Goal: Task Accomplishment & Management: Manage account settings

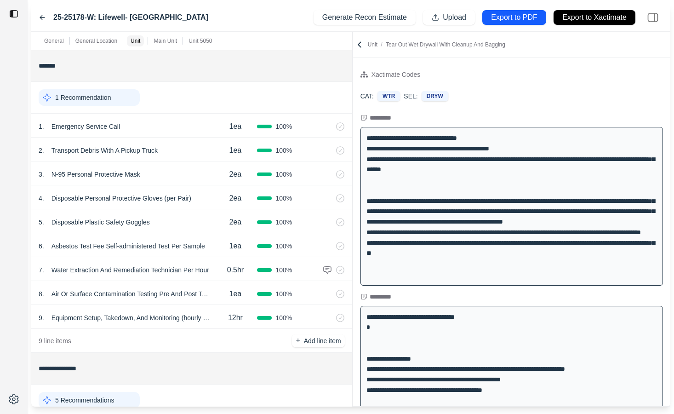
scroll to position [460, 0]
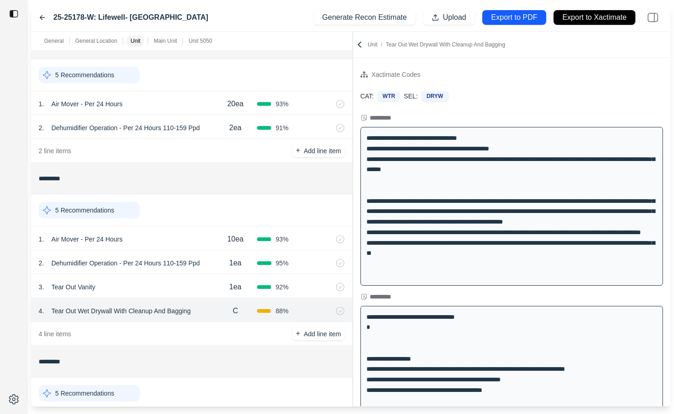
click at [40, 22] on div "25-25178-W: Lifewell- Highland" at bounding box center [124, 17] width 170 height 11
click at [40, 18] on icon at bounding box center [42, 17] width 7 height 7
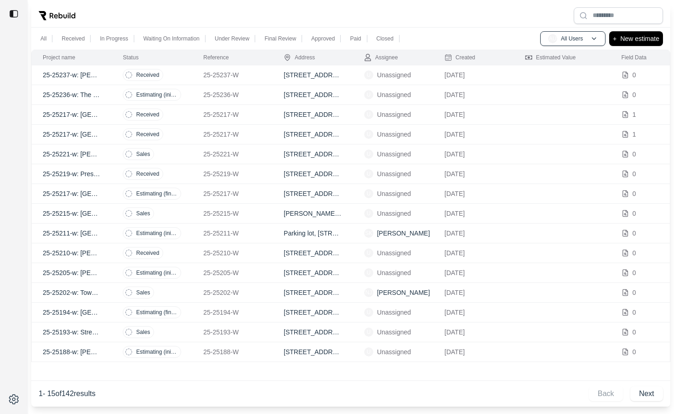
click at [108, 76] on td "25-25237-w: [PERSON_NAME]" at bounding box center [72, 75] width 80 height 20
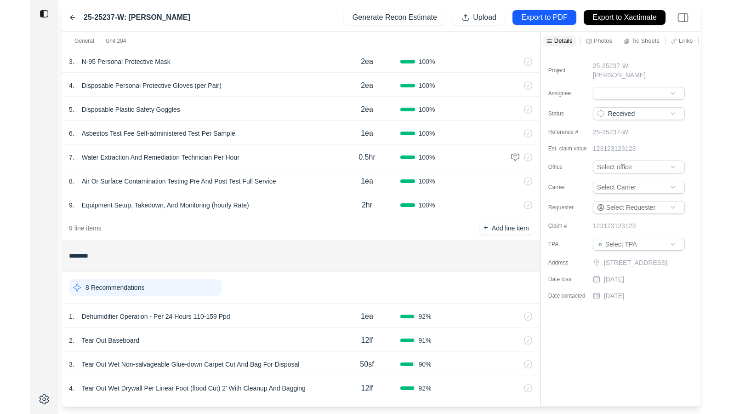
scroll to position [168, 0]
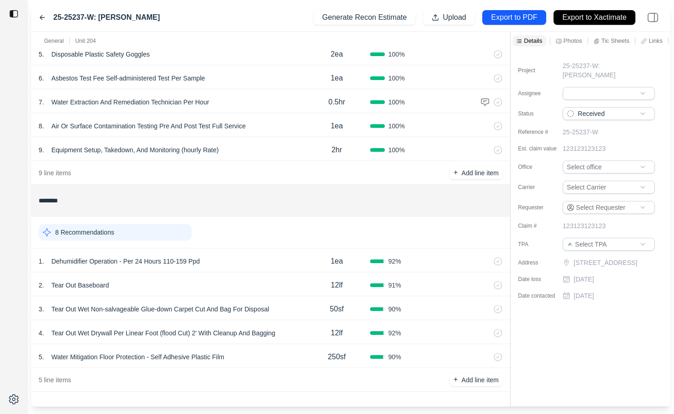
click at [241, 267] on div "1 . Dehumidifier Operation - Per 24 Hours 110-159 Ppd" at bounding box center [171, 261] width 265 height 13
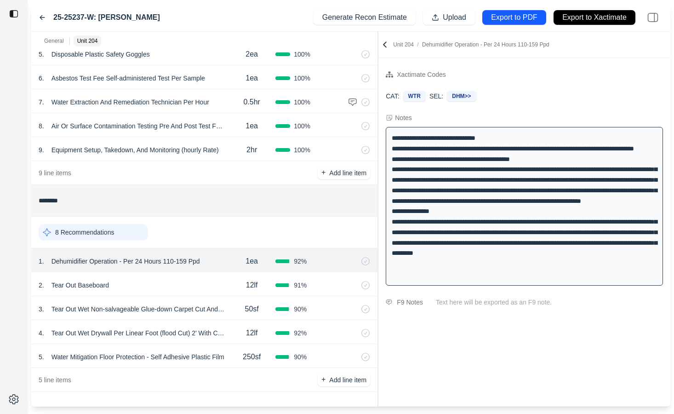
click at [378, 96] on div at bounding box center [378, 219] width 0 height 375
click at [235, 359] on div "250sf" at bounding box center [251, 357] width 47 height 18
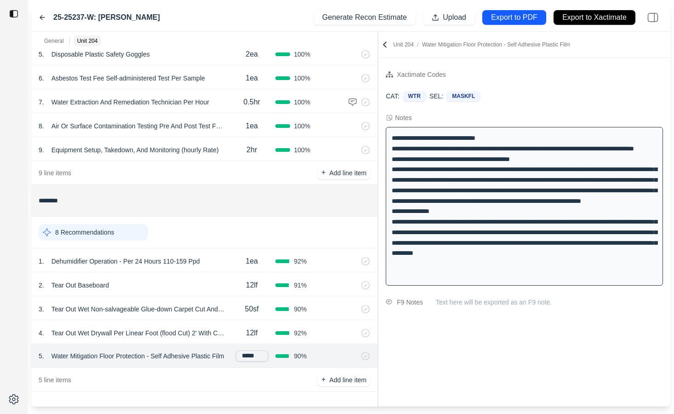
click at [274, 382] on div "5 line items + Add line item" at bounding box center [204, 380] width 346 height 24
click at [144, 289] on div "2 . Tear Out Baseboard" at bounding box center [133, 285] width 189 height 13
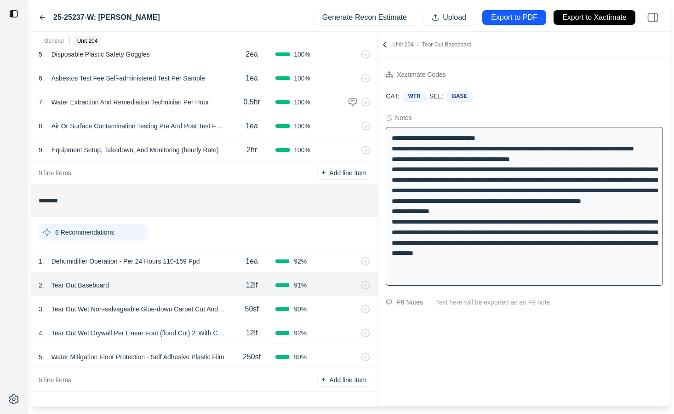
click at [237, 336] on div "12lf" at bounding box center [251, 333] width 47 height 18
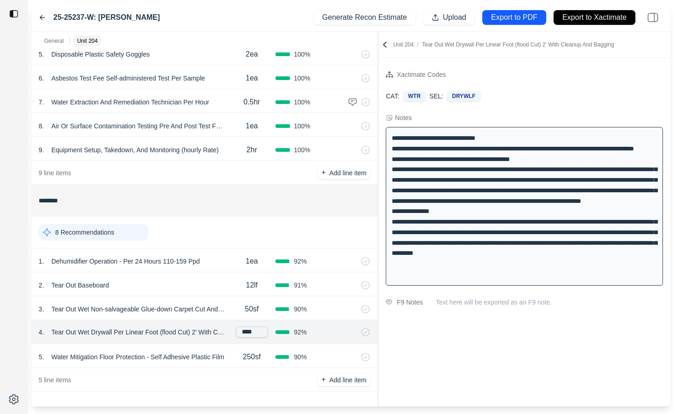
click at [488, 351] on div "Xactimate Codes CAT: WTR SEL: DRYWLF Notes F9 Notes Text here will be exported …" at bounding box center [524, 232] width 292 height 348
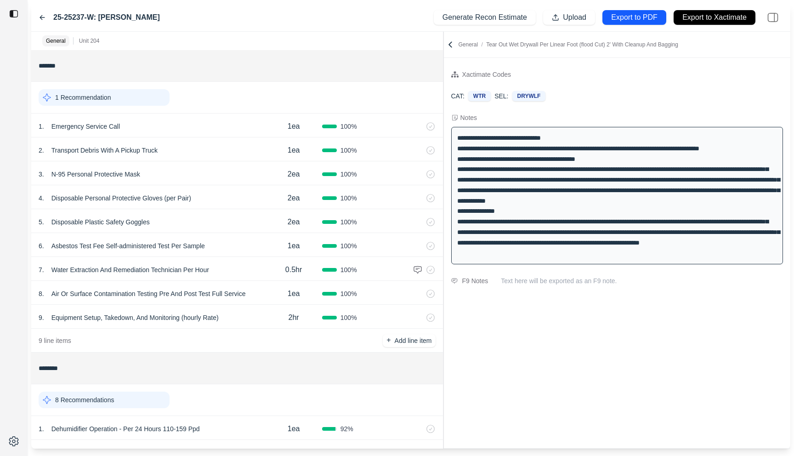
scroll to position [125, 0]
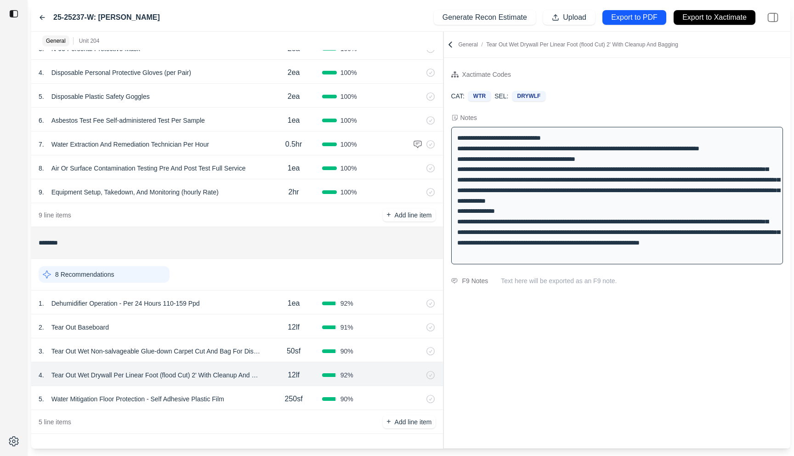
click at [227, 299] on div "1 . Dehumidifier Operation - Per 24 Hours 110-159 Ppd" at bounding box center [152, 303] width 227 height 13
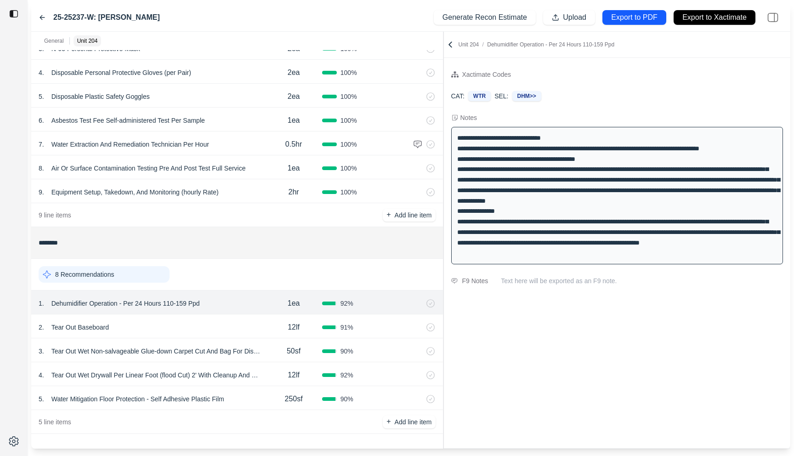
click at [224, 323] on div "2 . Tear Out Baseboard" at bounding box center [152, 327] width 227 height 13
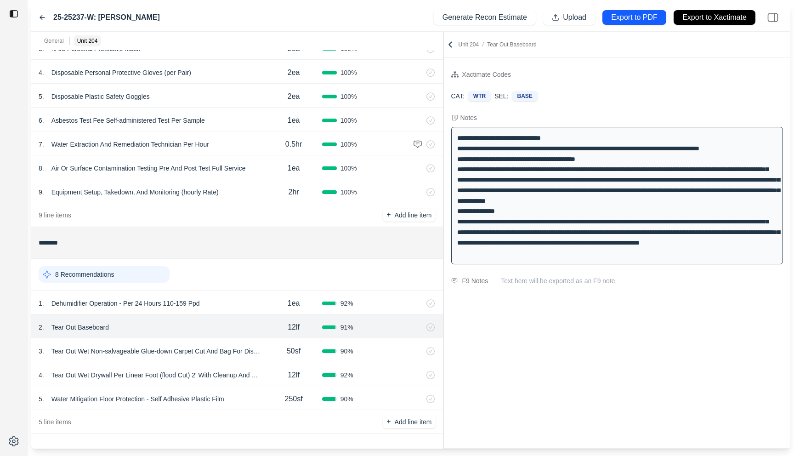
click at [268, 370] on div "12lf" at bounding box center [293, 375] width 57 height 18
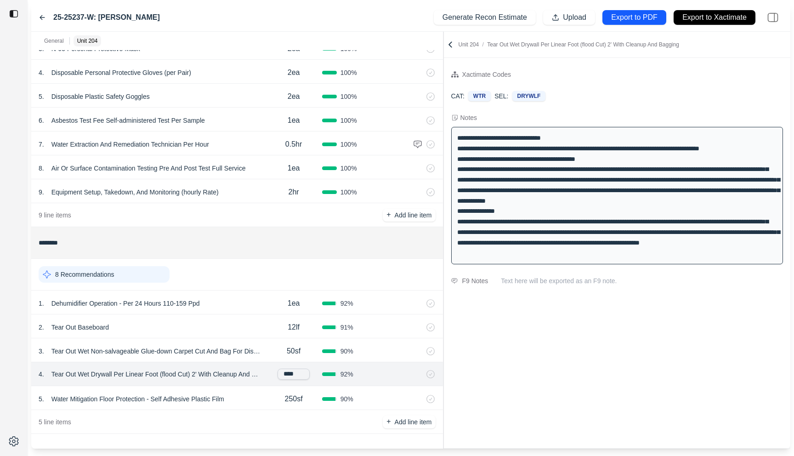
click at [257, 395] on div "5 . Water Mitigation Floor Protection - Self Adhesive Plastic Film" at bounding box center [152, 399] width 227 height 13
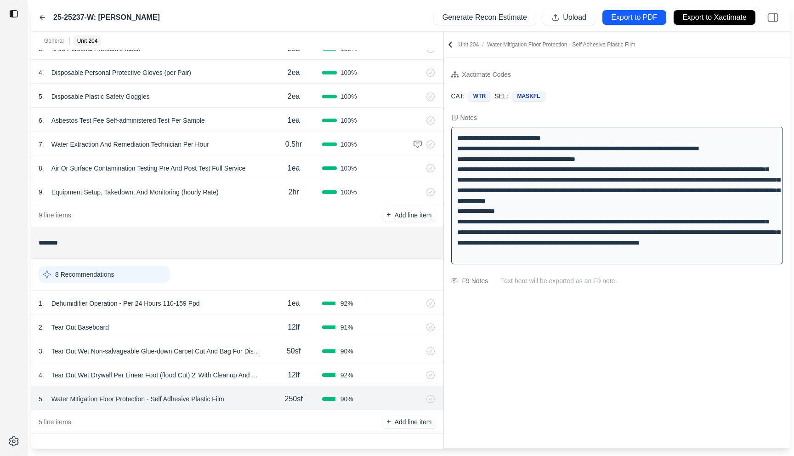
click at [548, 351] on div "Xactimate Codes CAT: WTR SEL: MASKFL Notes F9 Notes Text here will be exported …" at bounding box center [617, 253] width 347 height 390
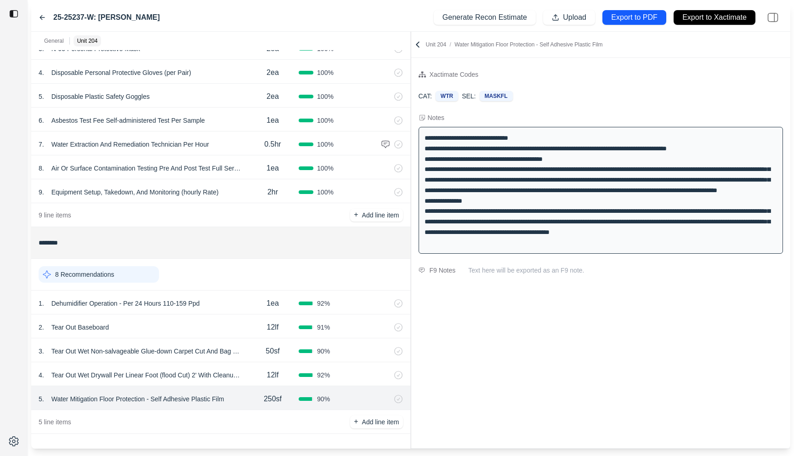
click at [396, 202] on div "General Unit 204 ******* 1 Recommendation 1 . Emergency Service Call 1ea 100 % …" at bounding box center [410, 240] width 759 height 417
click at [417, 41] on icon at bounding box center [417, 44] width 9 height 9
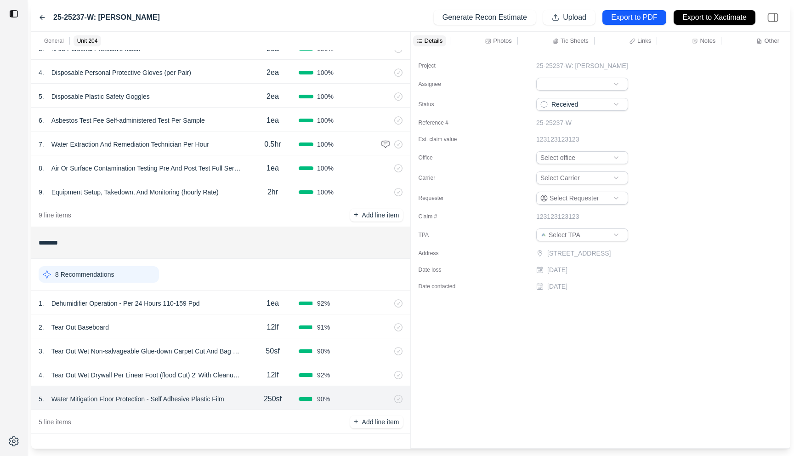
click at [673, 44] on div "Notes" at bounding box center [703, 40] width 27 height 11
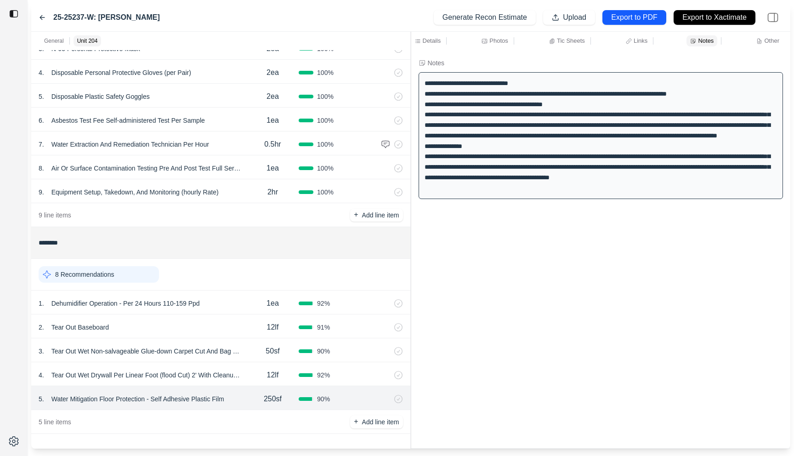
click at [429, 43] on p "Details" at bounding box center [432, 41] width 18 height 8
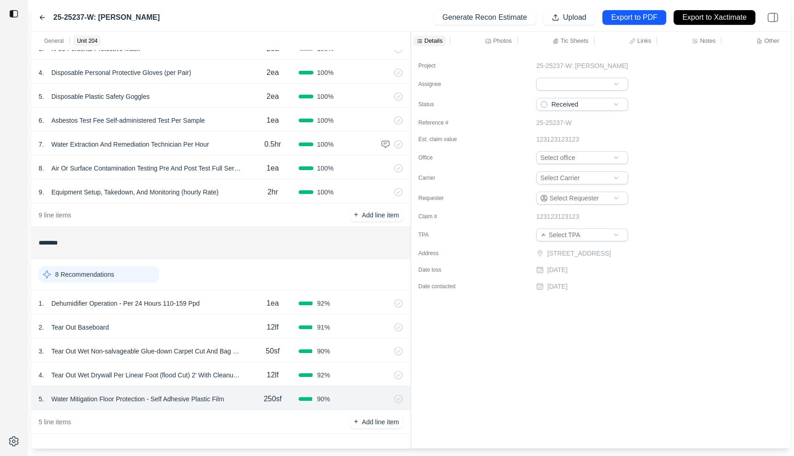
click at [238, 302] on div "1 . Dehumidifier Operation - Per 24 Hours 110-159 Ppd" at bounding box center [143, 303] width 208 height 13
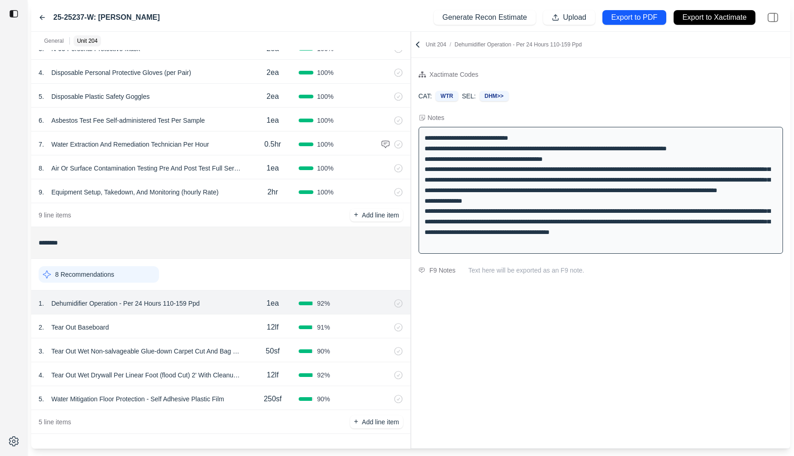
click at [229, 324] on div "2 . Tear Out Baseboard" at bounding box center [143, 327] width 208 height 13
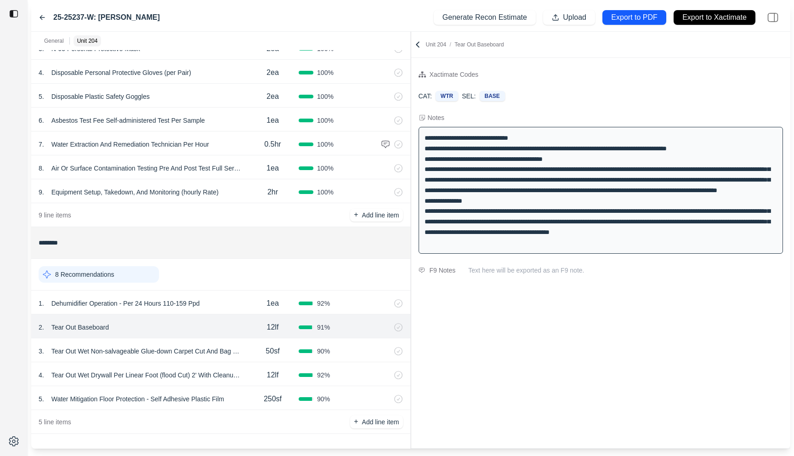
click at [388, 90] on div "General Unit 204 ******* 1 Recommendation 1 . Emergency Service Call 1ea 100 % …" at bounding box center [410, 240] width 759 height 417
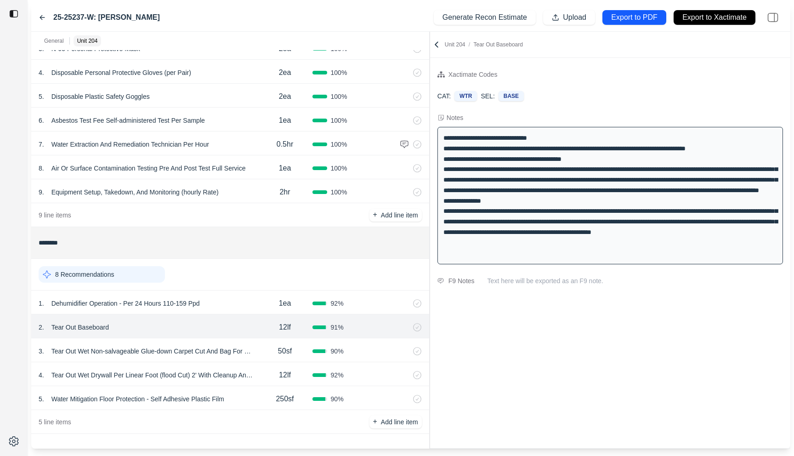
click at [430, 76] on div at bounding box center [430, 240] width 0 height 417
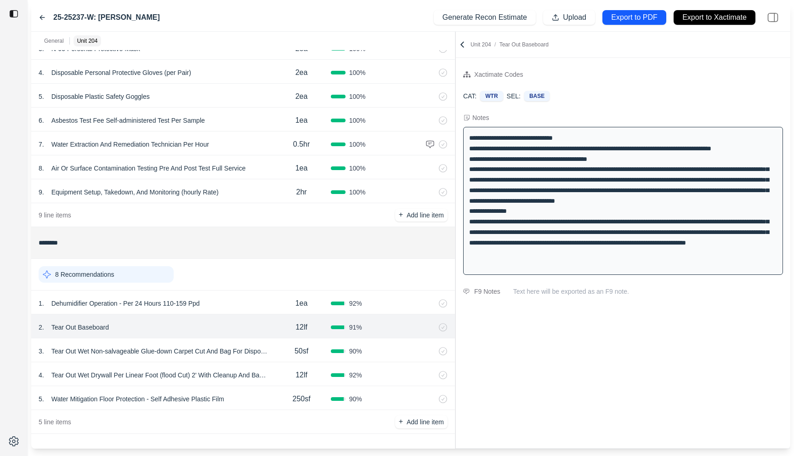
click at [388, 351] on div "90 %" at bounding box center [360, 351] width 58 height 9
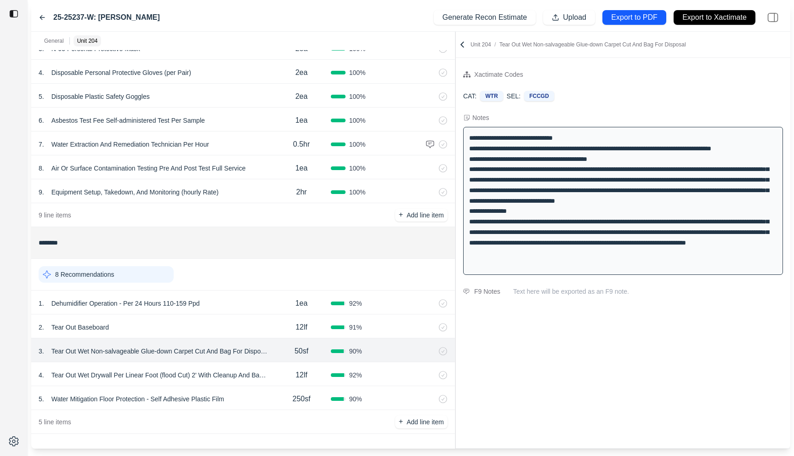
click at [387, 372] on div "92 %" at bounding box center [360, 375] width 58 height 9
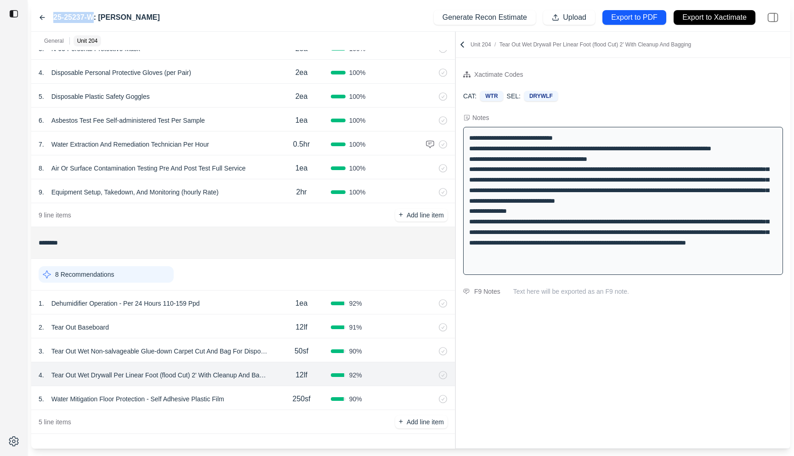
drag, startPoint x: 53, startPoint y: 17, endPoint x: 92, endPoint y: 17, distance: 38.6
click at [92, 17] on label "25-25237-W: [PERSON_NAME]" at bounding box center [106, 17] width 107 height 11
copy label "25-25237-W"
click at [457, 45] on div "Unit 204 / Tear Out Wet Drywall Per Linear Foot (flood Cut) 2' With Cleanup And…" at bounding box center [623, 45] width 335 height 26
click at [463, 43] on icon at bounding box center [462, 44] width 3 height 5
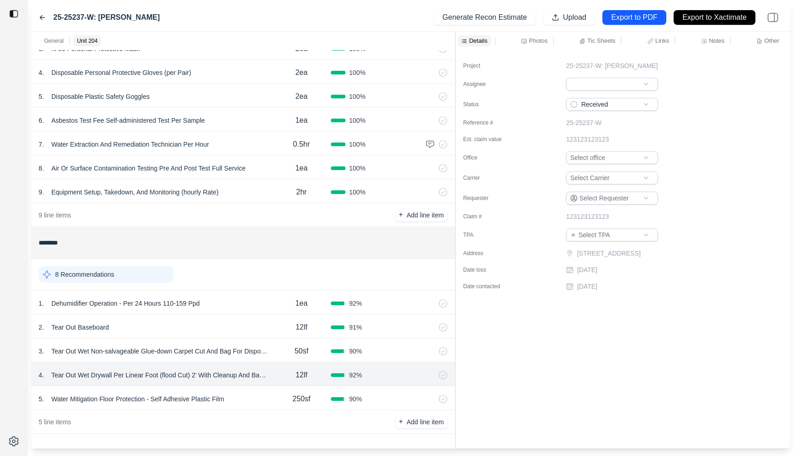
click at [654, 83] on html "25-25237-W: Christopher Todd Estrella Generate Recon Estimate Upload Export to …" at bounding box center [397, 228] width 794 height 456
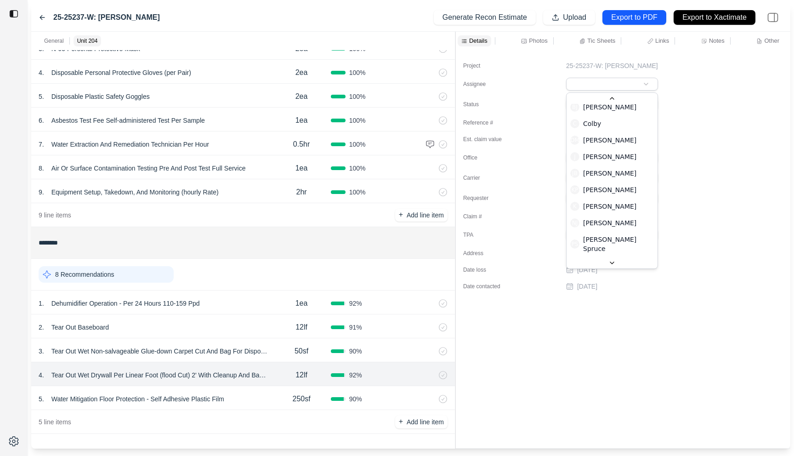
scroll to position [141, 0]
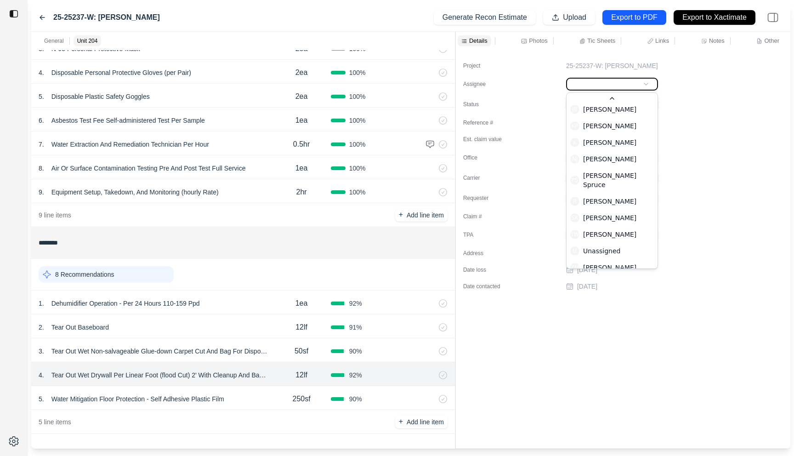
click at [673, 178] on html "25-25237-W: Christopher Todd Estrella Generate Recon Estimate Upload Export to …" at bounding box center [397, 228] width 794 height 456
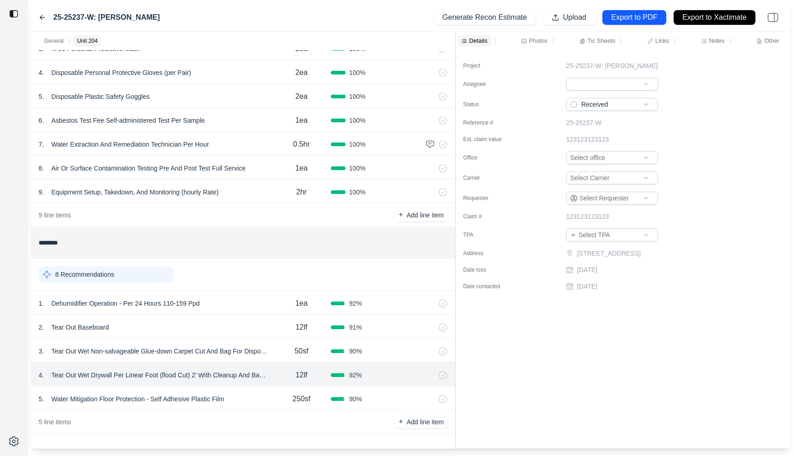
click at [673, 178] on div "Select Carrier" at bounding box center [669, 177] width 206 height 13
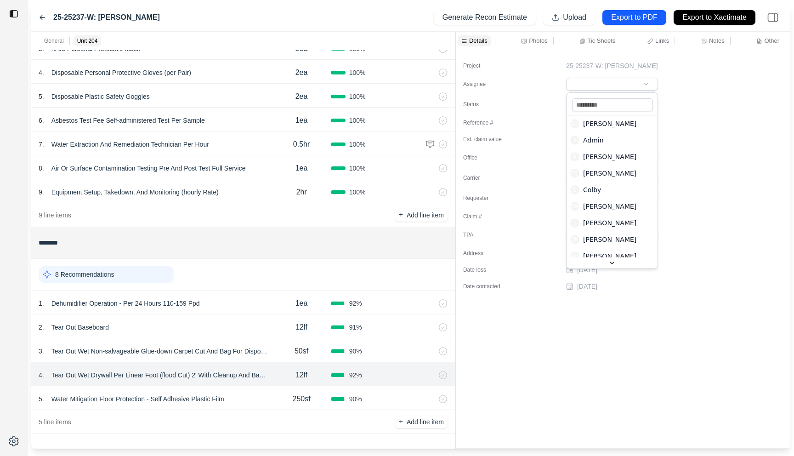
click at [650, 83] on html "25-25237-W: Christopher Todd Estrella Generate Recon Estimate Upload Export to …" at bounding box center [397, 228] width 794 height 456
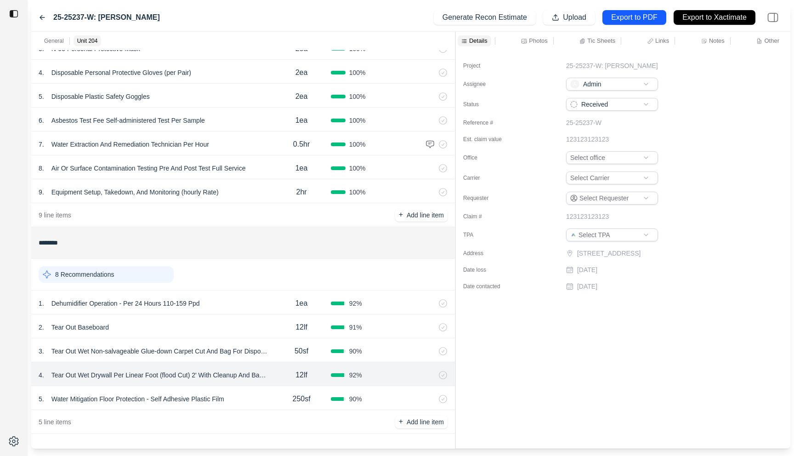
click at [673, 132] on div "Project 25-25237-W: Christopher Todd Estrella Assignee A Admin Status Received …" at bounding box center [623, 172] width 335 height 245
click at [635, 86] on html "25-25237-W: Christopher Todd Estrella Generate Recon Estimate Upload Export to …" at bounding box center [397, 228] width 794 height 456
click at [673, 152] on div "Select office" at bounding box center [669, 157] width 206 height 13
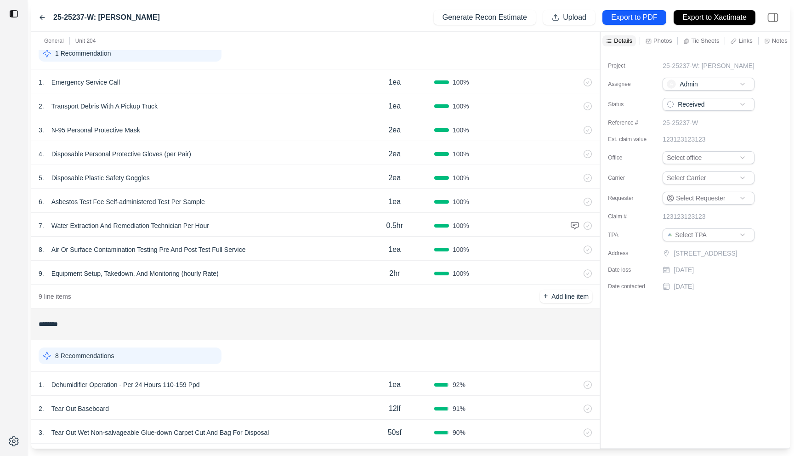
scroll to position [125, 0]
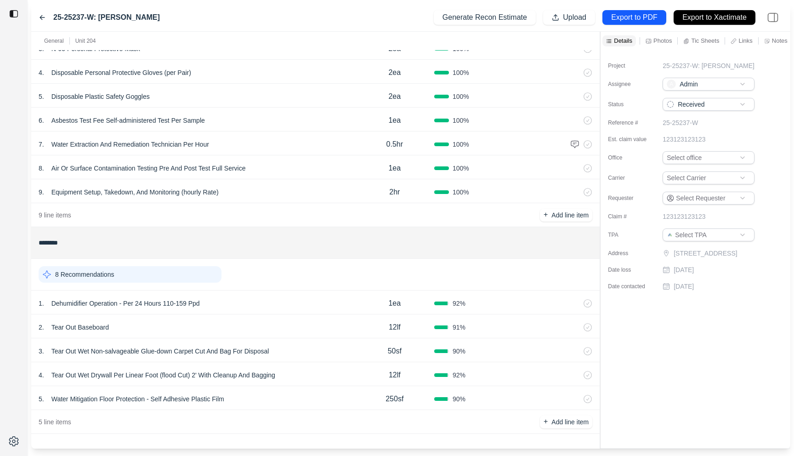
click at [318, 302] on div "1 . Dehumidifier Operation - Per 24 Hours 110-159 Ppd" at bounding box center [197, 303] width 317 height 13
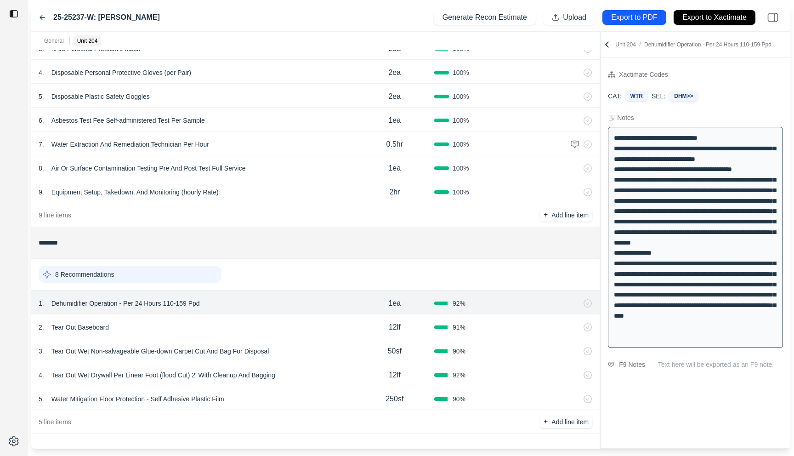
click at [600, 108] on div at bounding box center [600, 240] width 0 height 417
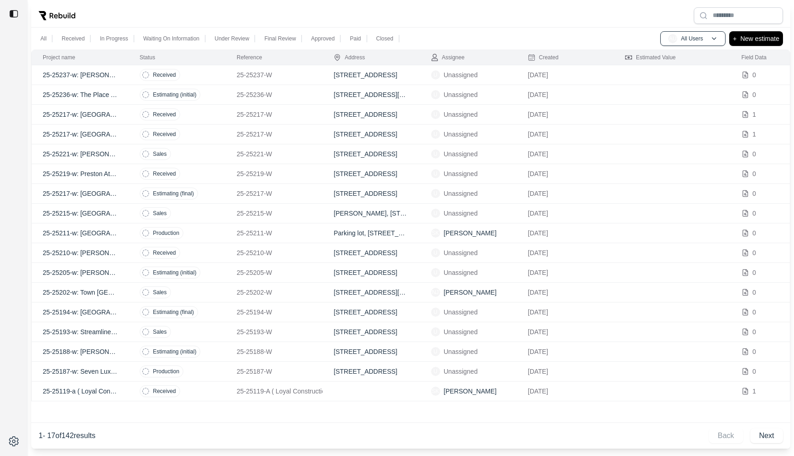
click at [306, 98] on p "25-25236-W" at bounding box center [274, 94] width 75 height 9
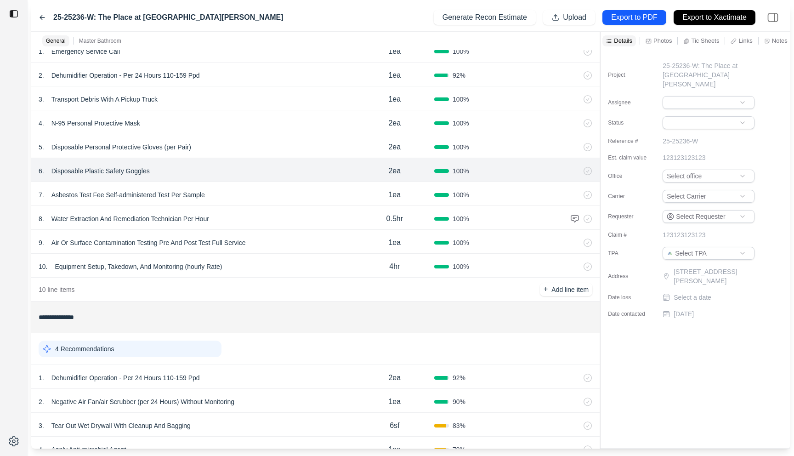
scroll to position [149, 0]
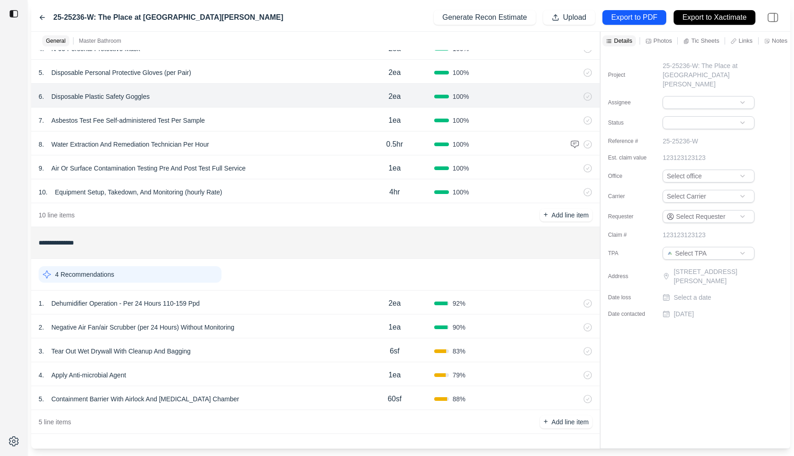
click at [263, 299] on div "1 . Dehumidifier Operation - Per 24 Hours 110-159 Ppd" at bounding box center [197, 303] width 317 height 13
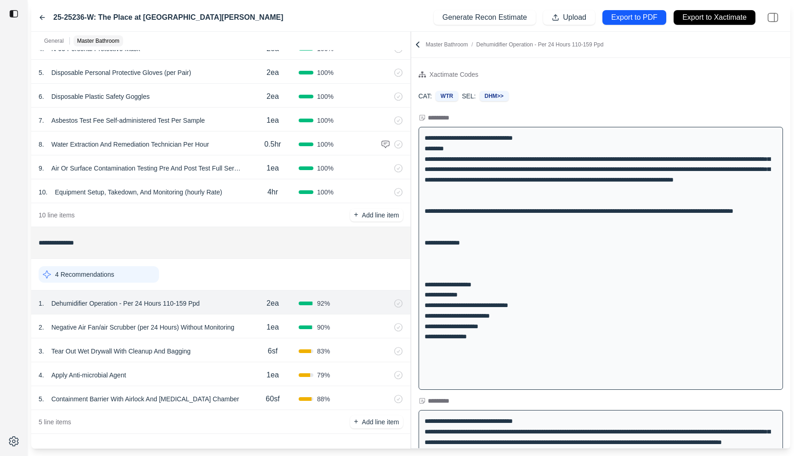
click at [406, 111] on div "**********" at bounding box center [410, 240] width 759 height 417
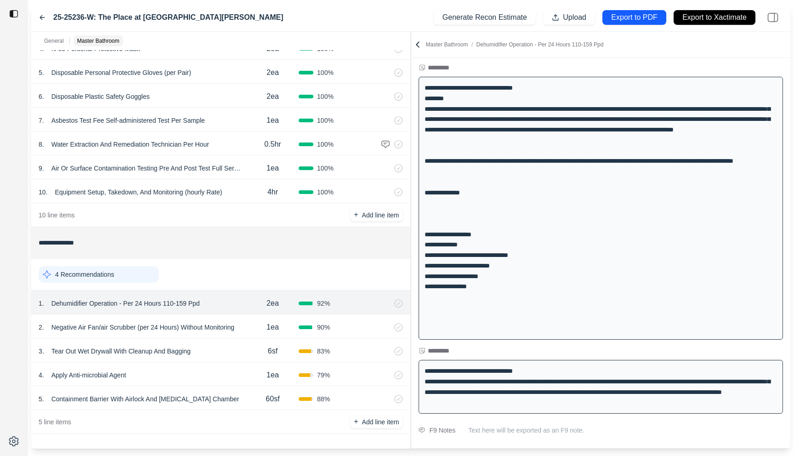
scroll to position [52, 0]
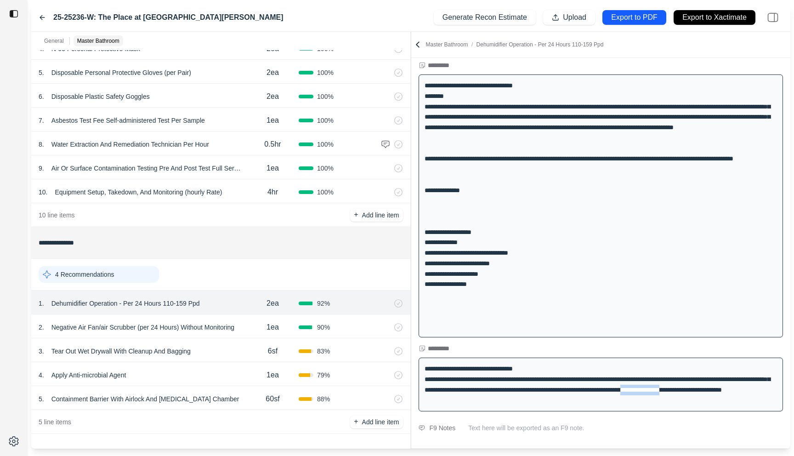
drag, startPoint x: 437, startPoint y: 400, endPoint x: 498, endPoint y: 403, distance: 61.2
click at [498, 403] on div "**********" at bounding box center [601, 385] width 365 height 54
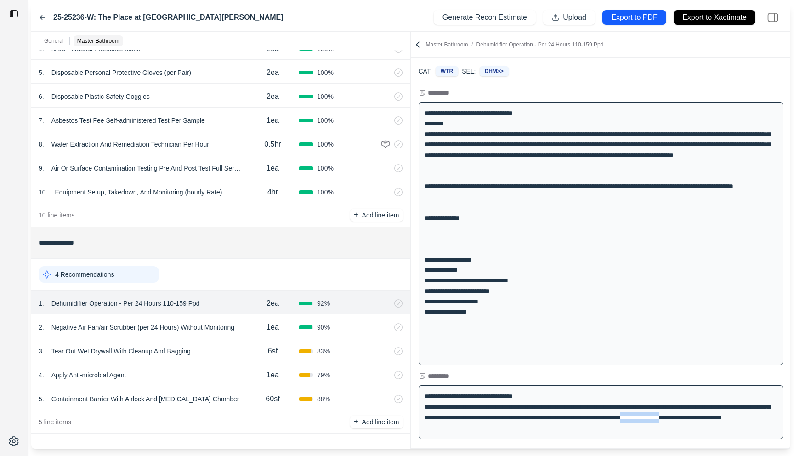
scroll to position [26, 0]
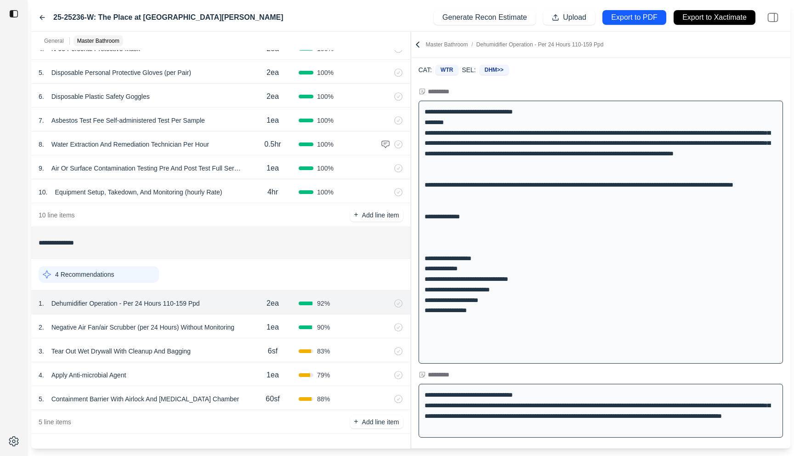
click at [186, 372] on div "4 . Apply Anti-microbial Agent" at bounding box center [143, 375] width 208 height 13
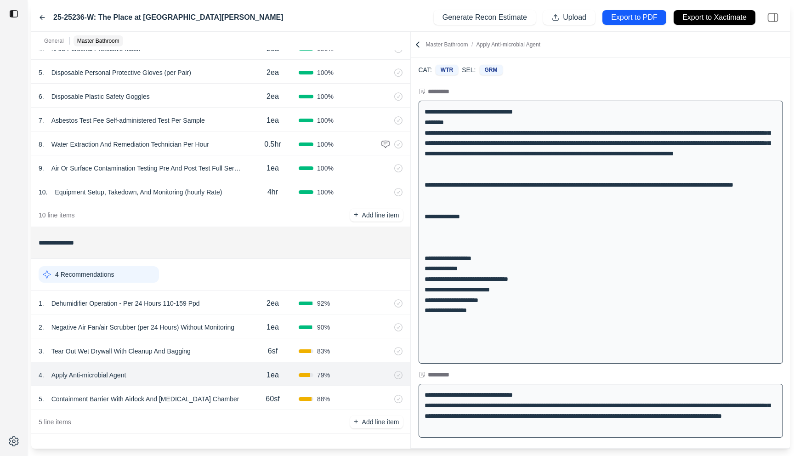
click at [253, 402] on div "60sf" at bounding box center [273, 399] width 52 height 18
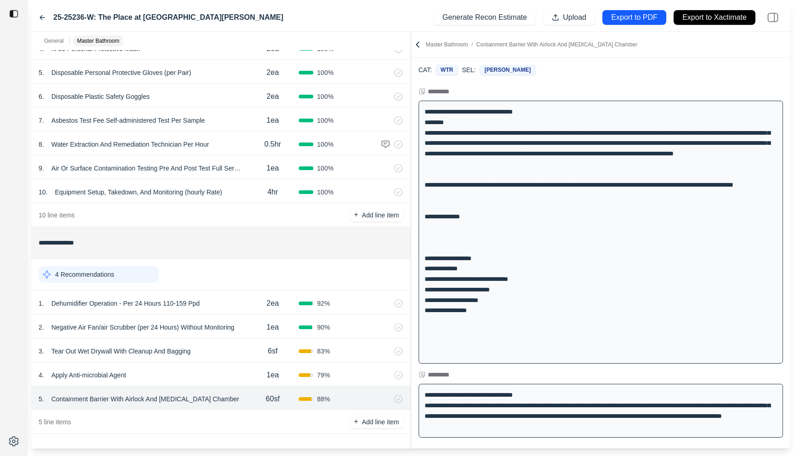
click at [235, 346] on div "3 . Tear Out Wet Drywall With Cleanup And Bagging" at bounding box center [143, 351] width 208 height 13
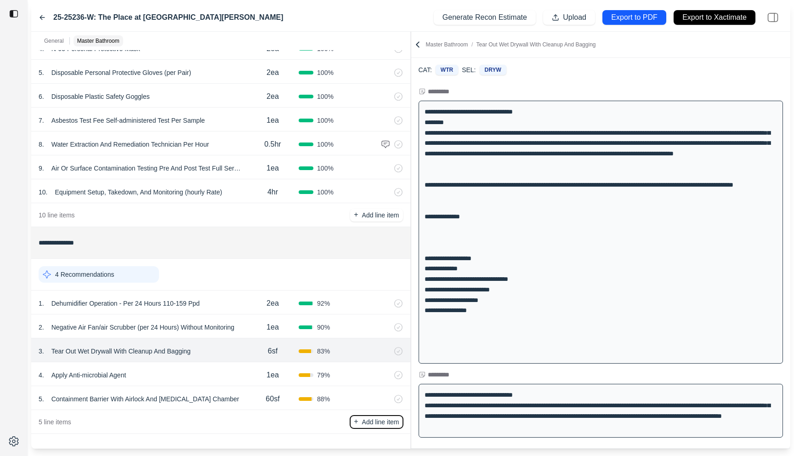
click at [367, 423] on p "Add line item" at bounding box center [380, 421] width 37 height 9
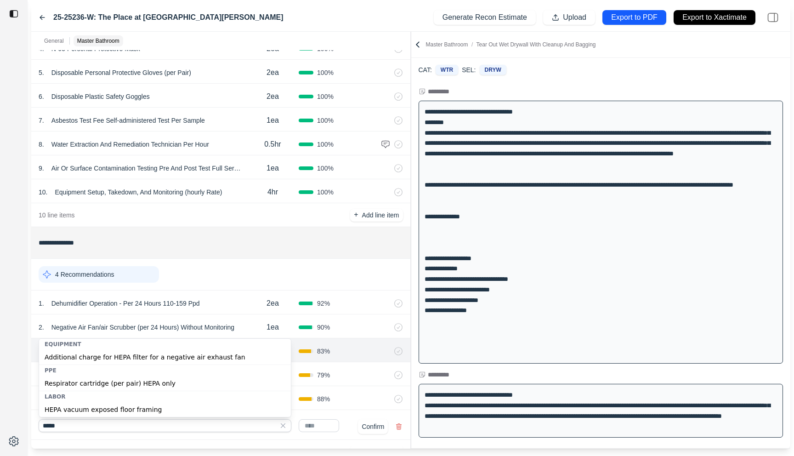
click at [206, 405] on div "HEPA vacuum exposed floor framing" at bounding box center [165, 409] width 252 height 15
type input "**********"
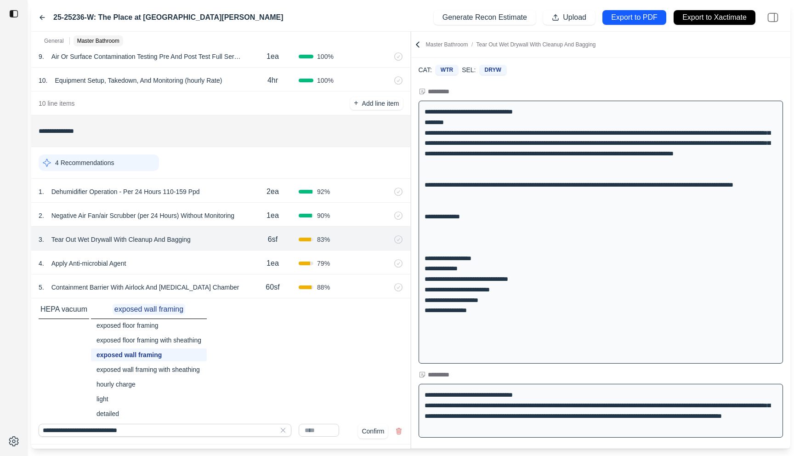
scroll to position [296, 0]
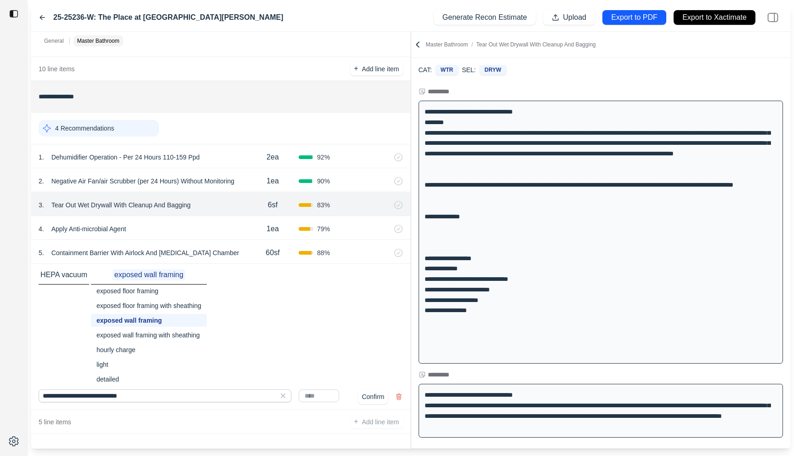
click at [325, 400] on input "text" at bounding box center [319, 395] width 40 height 13
type input "***"
click at [379, 397] on button "Confirm" at bounding box center [373, 396] width 30 height 15
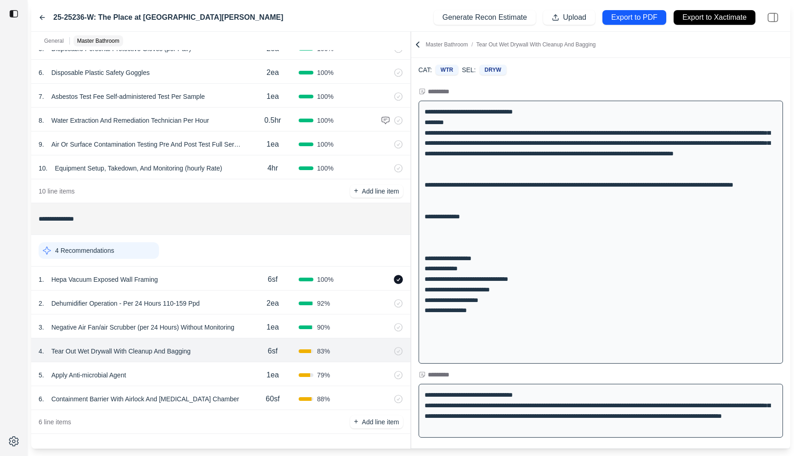
scroll to position [171, 0]
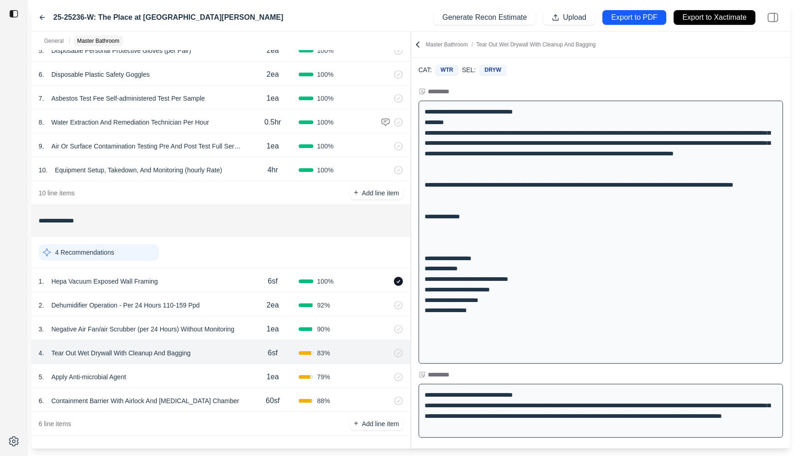
click at [229, 375] on div "5 . Apply Anti-microbial Agent" at bounding box center [143, 377] width 208 height 13
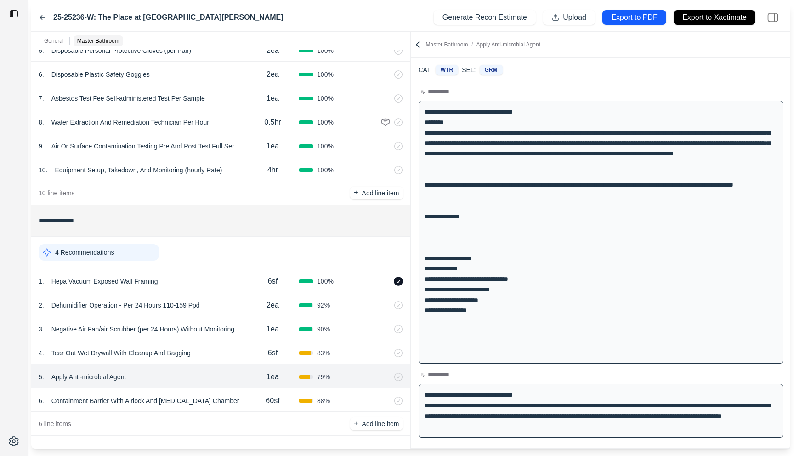
click at [257, 403] on div "60sf" at bounding box center [273, 401] width 52 height 18
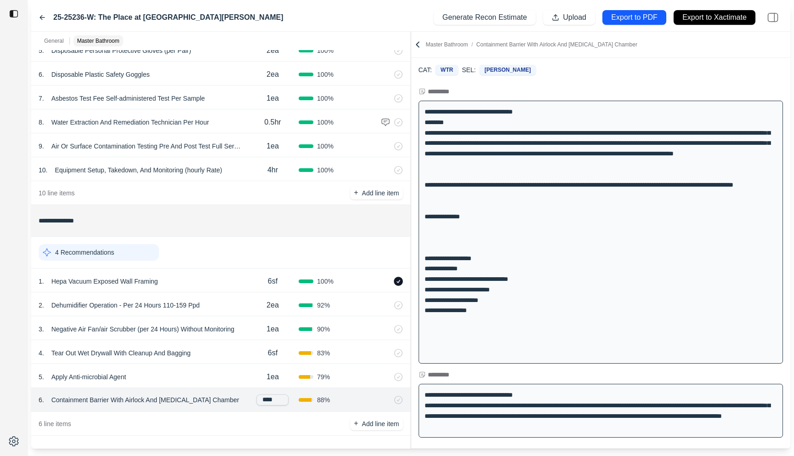
click at [251, 385] on div "1ea" at bounding box center [273, 377] width 52 height 18
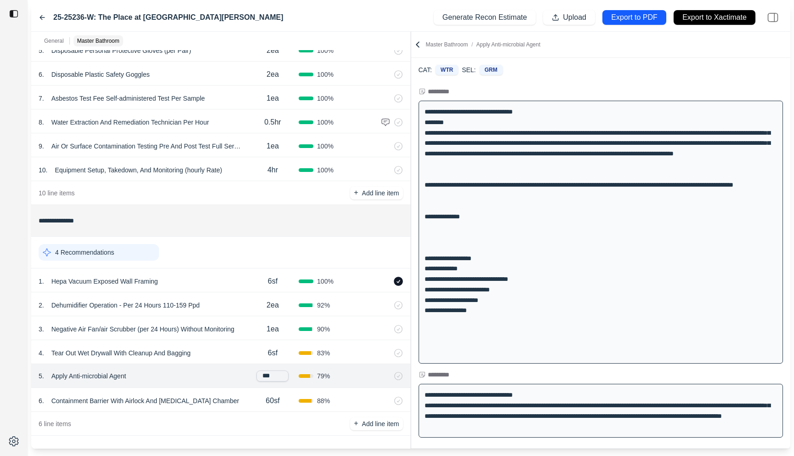
click at [255, 353] on div "6sf" at bounding box center [273, 353] width 52 height 18
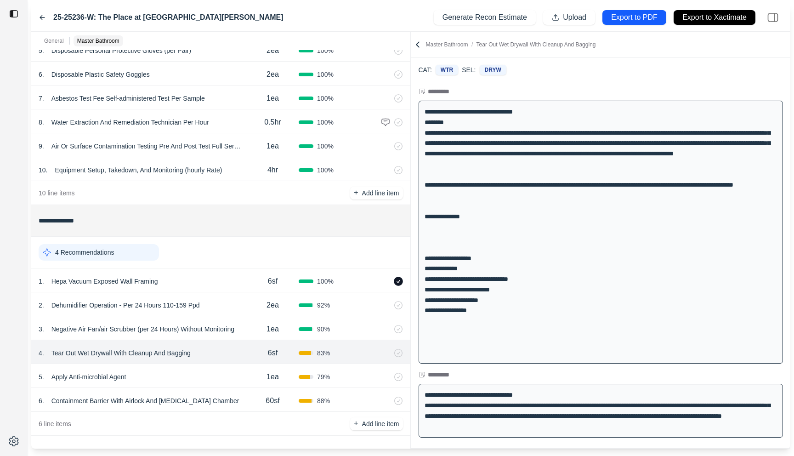
click at [210, 288] on div "1 . Hepa Vacuum Exposed Wall Framing 6sf 100 %" at bounding box center [220, 280] width 379 height 24
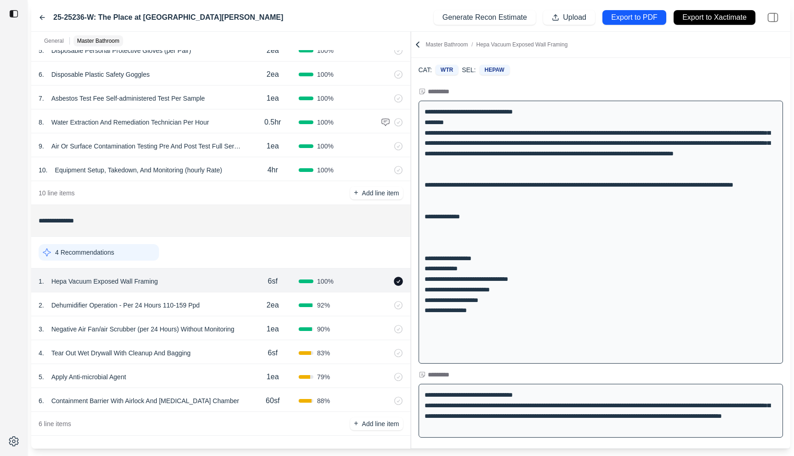
click at [403, 281] on icon at bounding box center [398, 281] width 9 height 9
click at [244, 302] on div "2 . Dehumidifier Operation - Per 24 Hours 110-159 Ppd" at bounding box center [143, 305] width 208 height 13
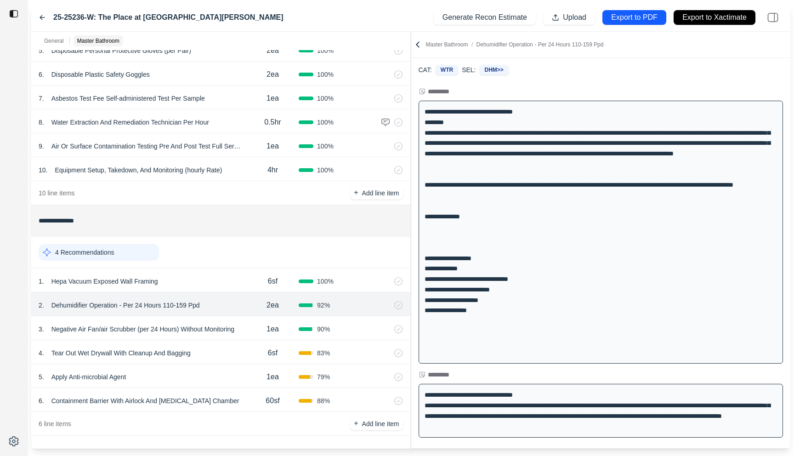
click at [233, 280] on div "1 . Hepa Vacuum Exposed Wall Framing" at bounding box center [143, 281] width 208 height 13
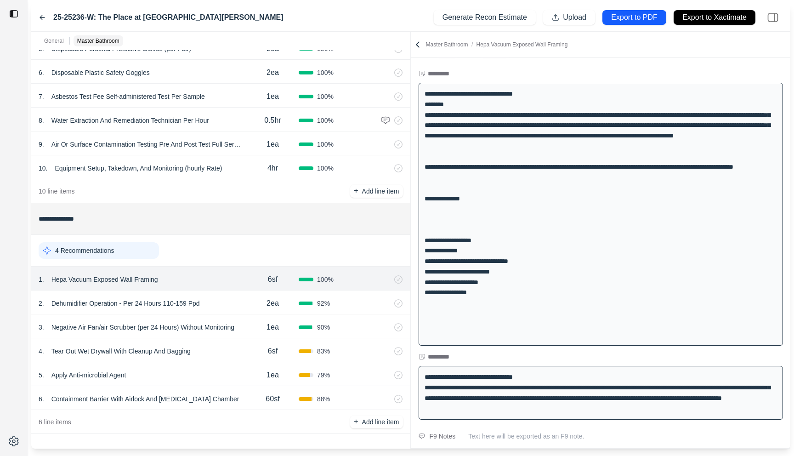
scroll to position [0, 0]
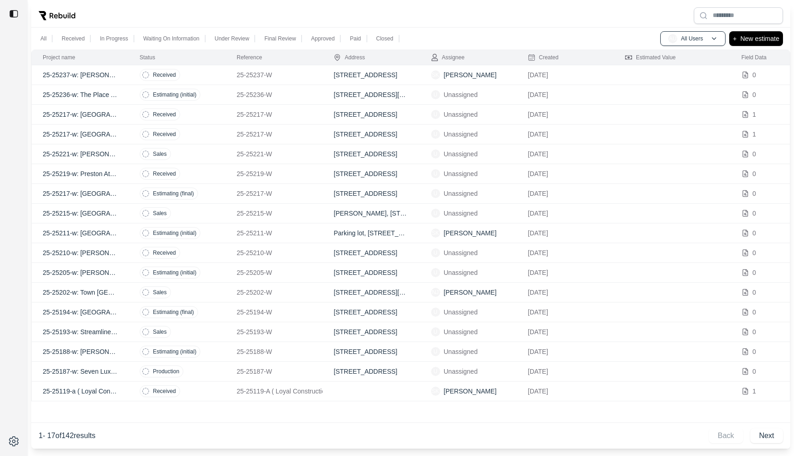
click at [208, 112] on td "Received" at bounding box center [177, 115] width 97 height 20
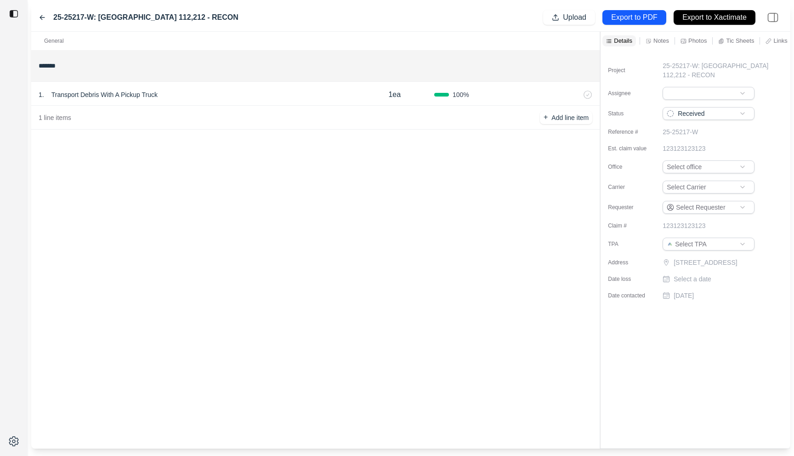
click at [211, 98] on div "1 . Transport Debris With A Pickup Truck" at bounding box center [197, 94] width 317 height 13
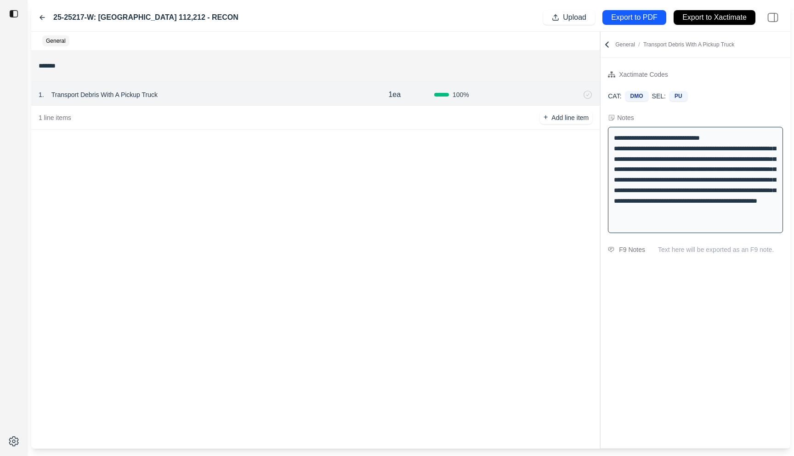
click at [41, 16] on icon at bounding box center [42, 17] width 7 height 7
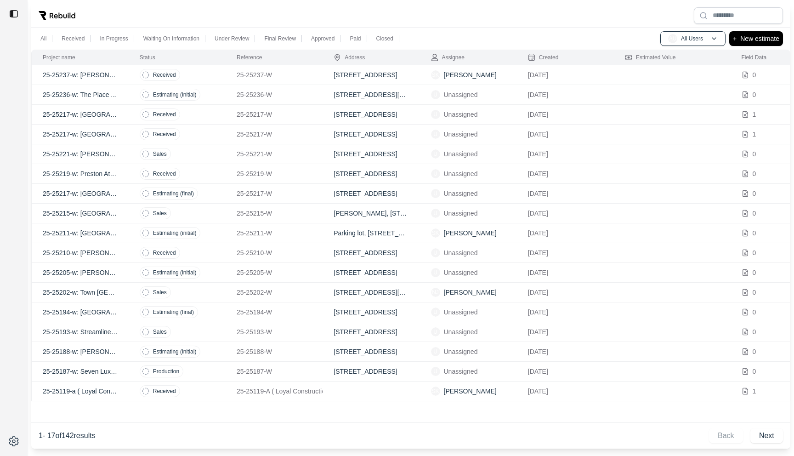
click at [205, 137] on td "Received" at bounding box center [177, 135] width 97 height 20
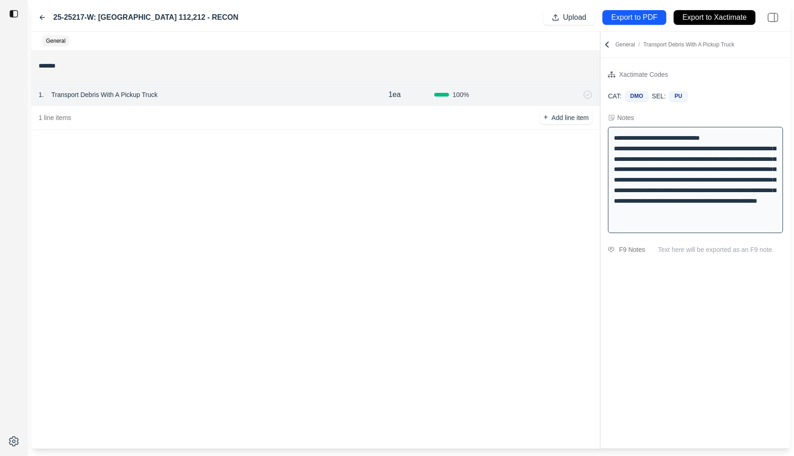
click at [40, 15] on icon at bounding box center [42, 17] width 7 height 7
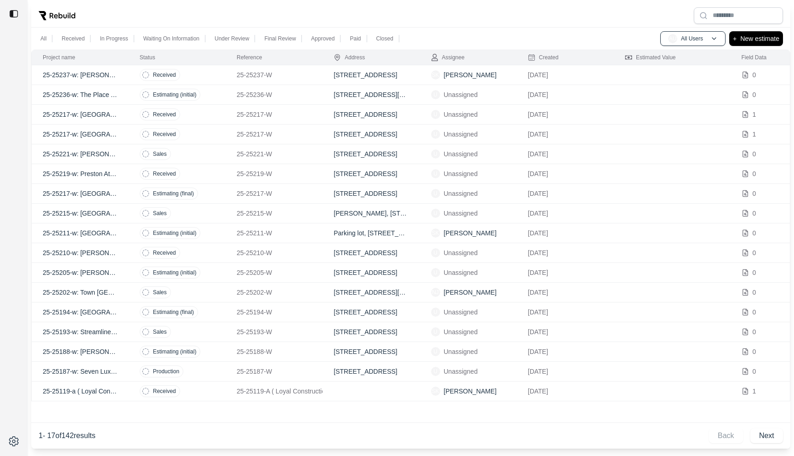
click at [194, 131] on td "Received" at bounding box center [177, 135] width 97 height 20
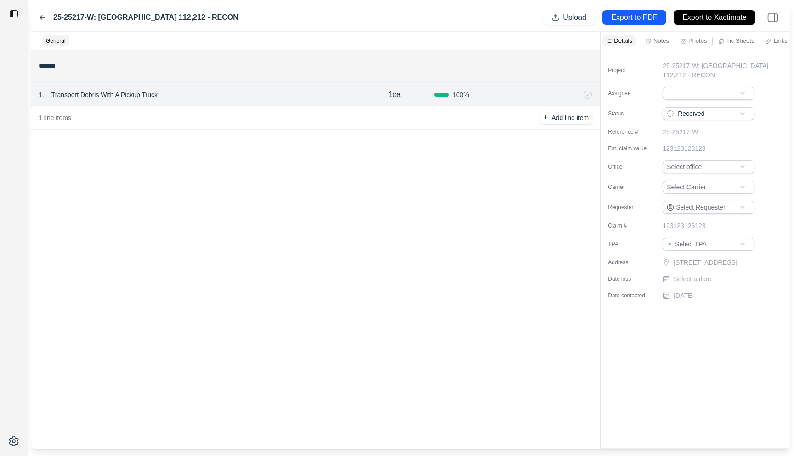
click at [42, 17] on icon at bounding box center [42, 17] width 7 height 7
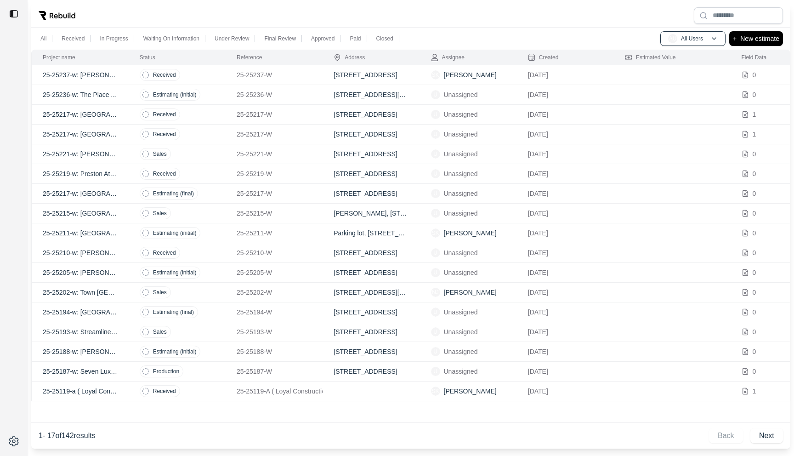
click at [199, 114] on td "Received" at bounding box center [177, 115] width 97 height 20
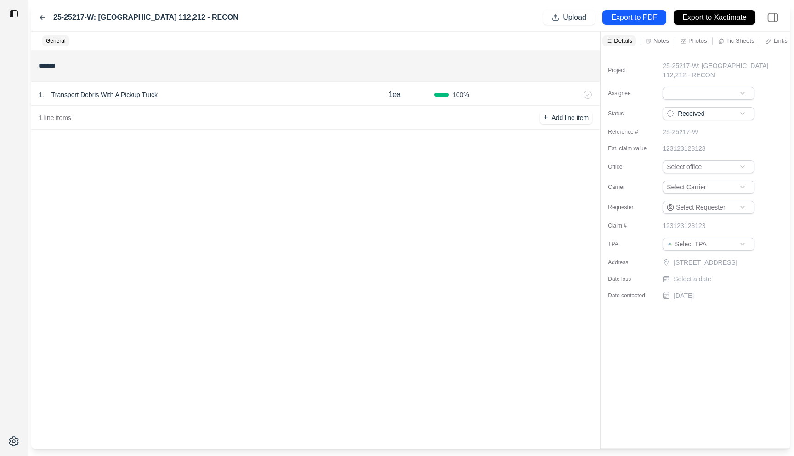
click at [40, 17] on icon at bounding box center [42, 18] width 5 height 4
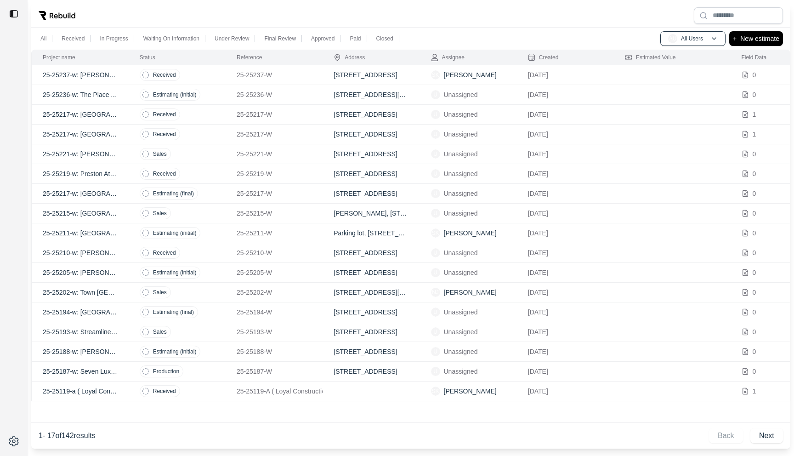
click at [206, 191] on td "Estimating (final)" at bounding box center [177, 194] width 97 height 20
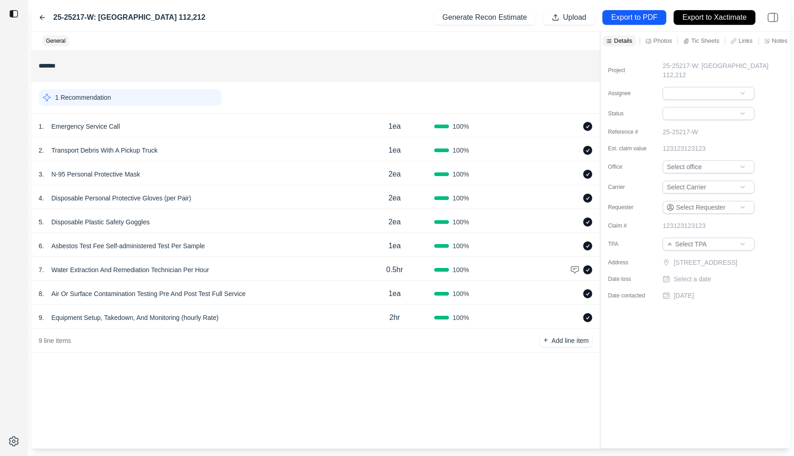
click at [249, 279] on div "7 . Water Extraction And Remediation Technician Per Hour 0.5hr 100 %" at bounding box center [315, 269] width 569 height 24
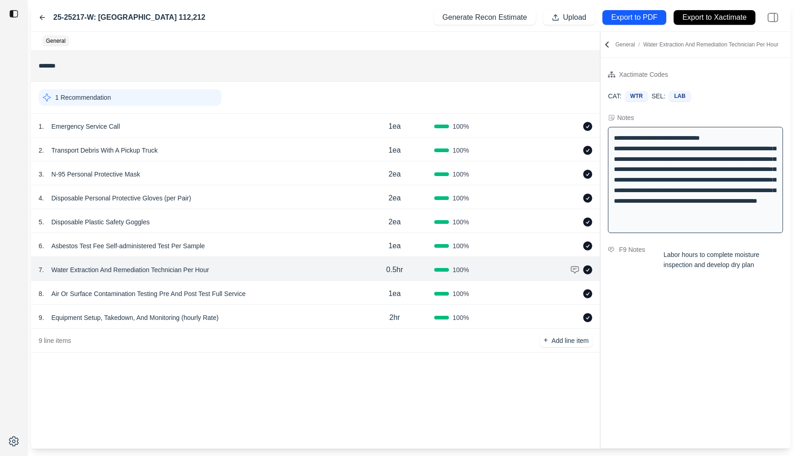
click at [273, 128] on div "1 . Emergency Service Call" at bounding box center [197, 126] width 317 height 13
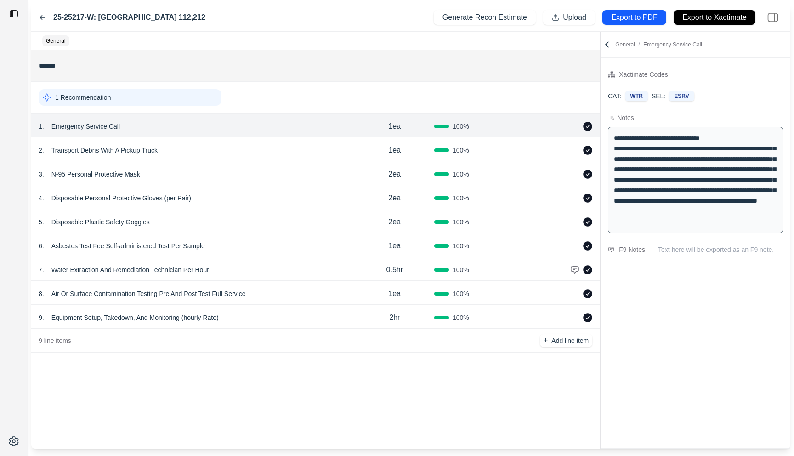
click at [40, 16] on icon at bounding box center [42, 17] width 7 height 7
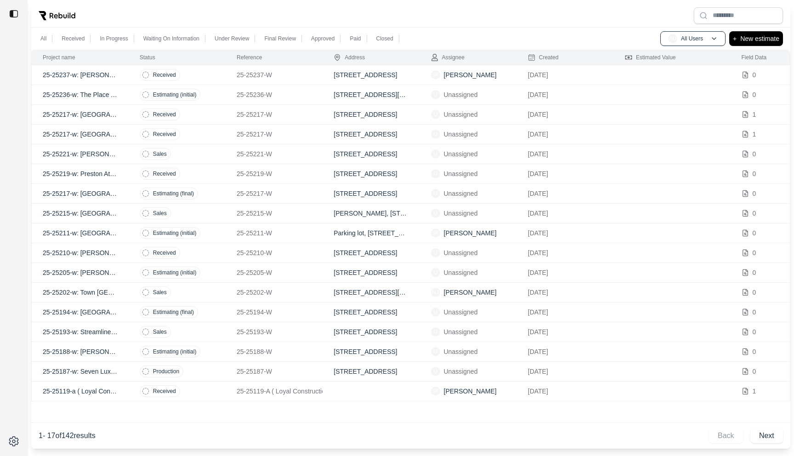
click at [203, 220] on td "Sales" at bounding box center [177, 214] width 97 height 20
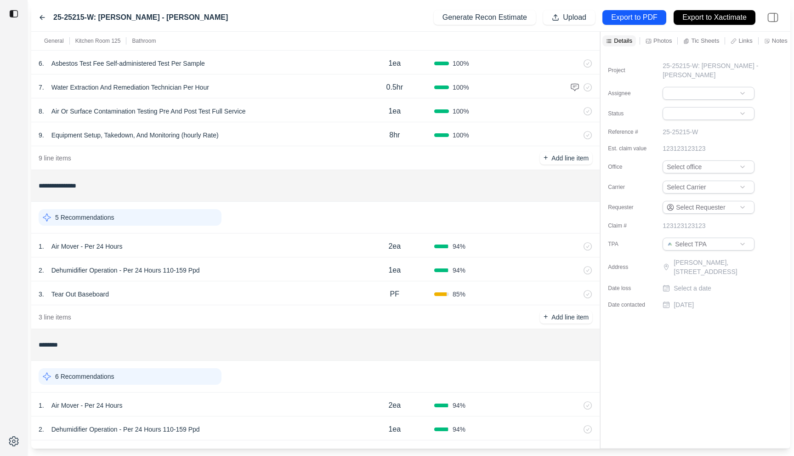
scroll to position [248, 0]
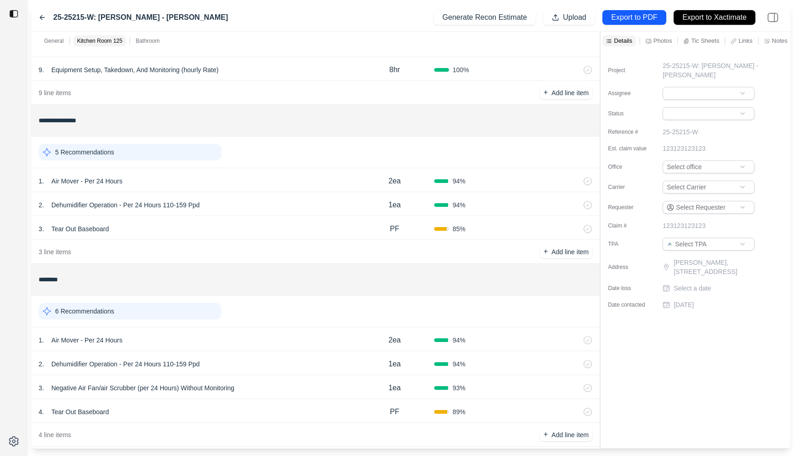
click at [203, 218] on div "3 . Tear Out Baseboard PF 85 %" at bounding box center [315, 228] width 569 height 24
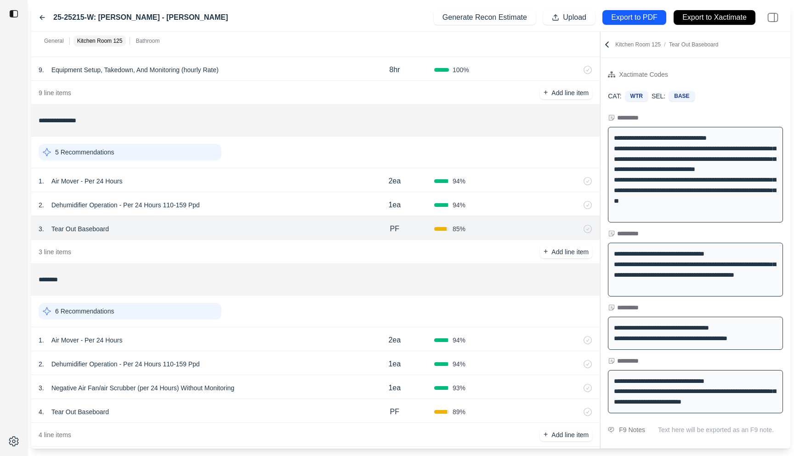
click at [39, 17] on icon at bounding box center [42, 17] width 7 height 7
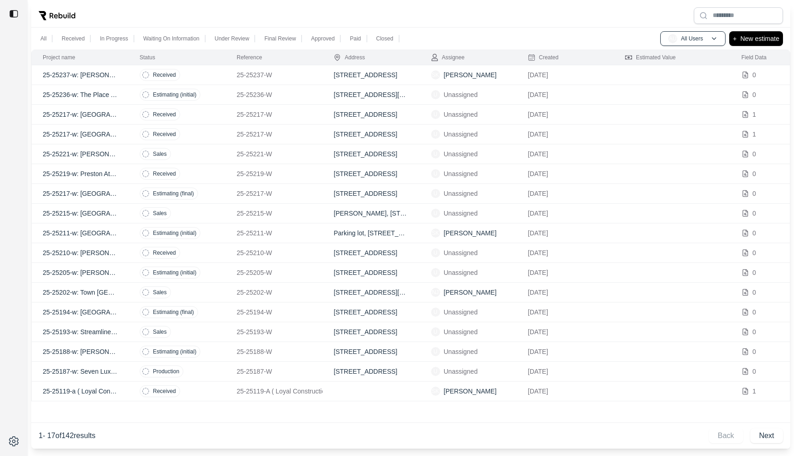
click at [295, 151] on p "25-25221-W" at bounding box center [274, 153] width 75 height 9
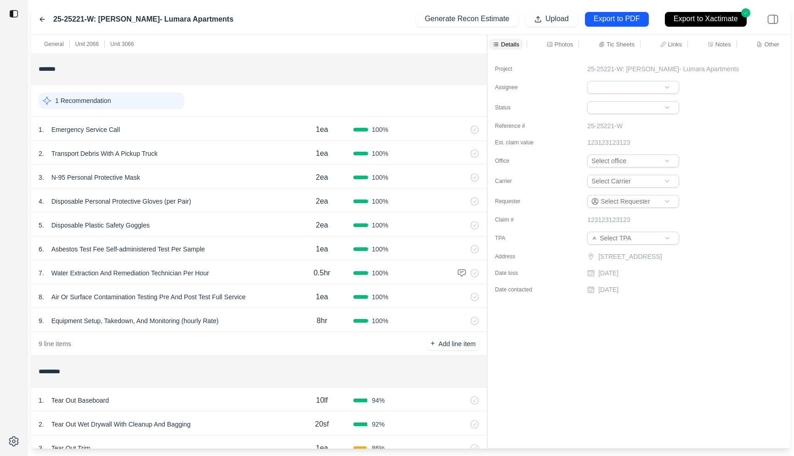
click at [488, 90] on div at bounding box center [487, 242] width 0 height 414
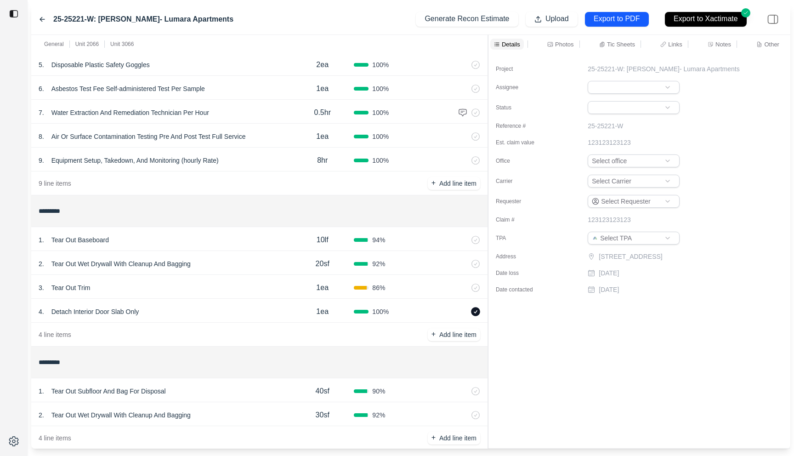
scroll to position [177, 0]
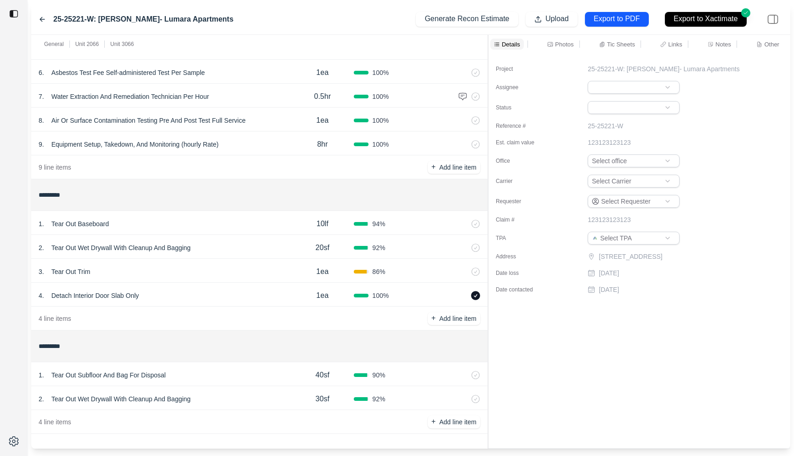
click at [232, 293] on div "4 . Detach Interior Door Slab Only" at bounding box center [165, 295] width 252 height 13
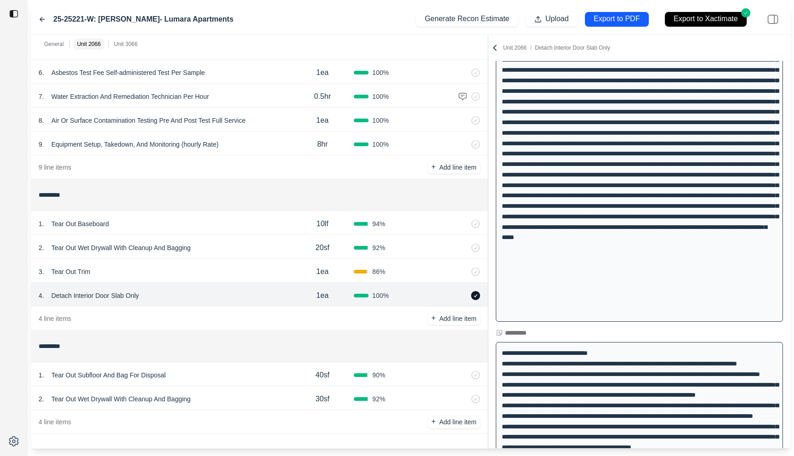
scroll to position [842, 0]
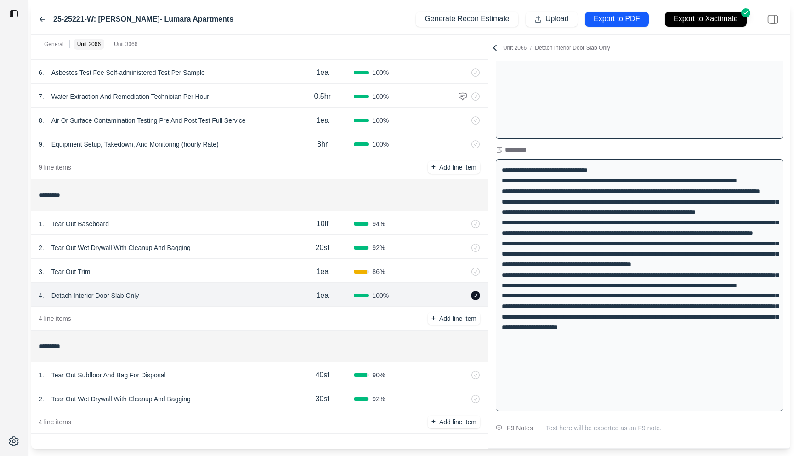
click at [42, 17] on icon at bounding box center [42, 19] width 7 height 7
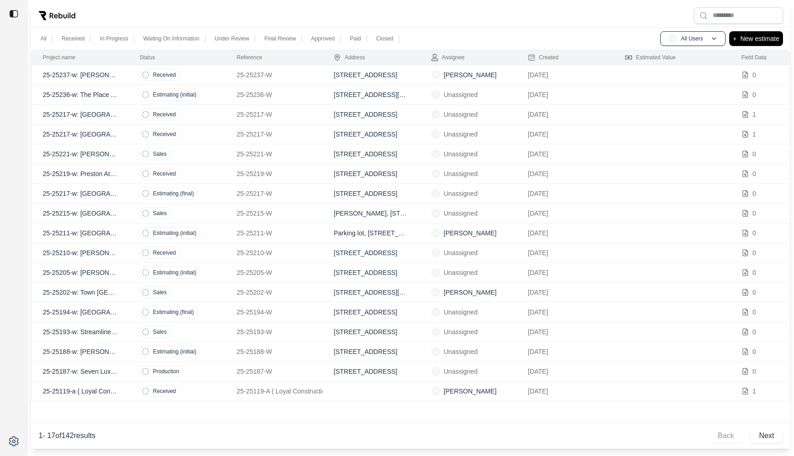
click at [198, 80] on td "Received" at bounding box center [177, 75] width 97 height 20
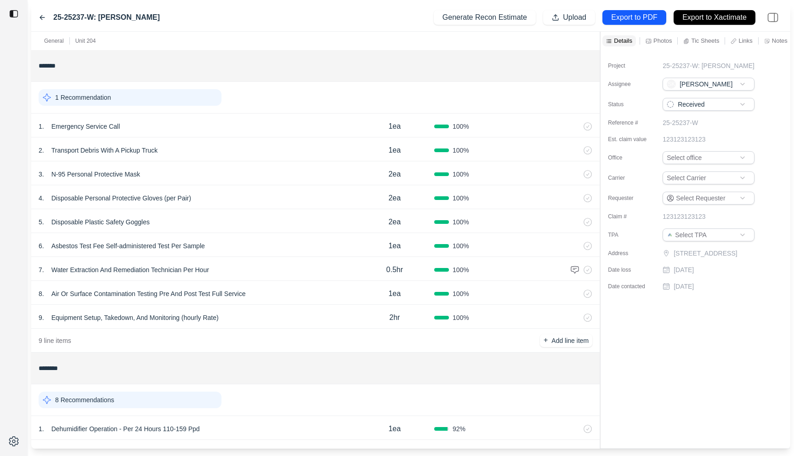
scroll to position [125, 0]
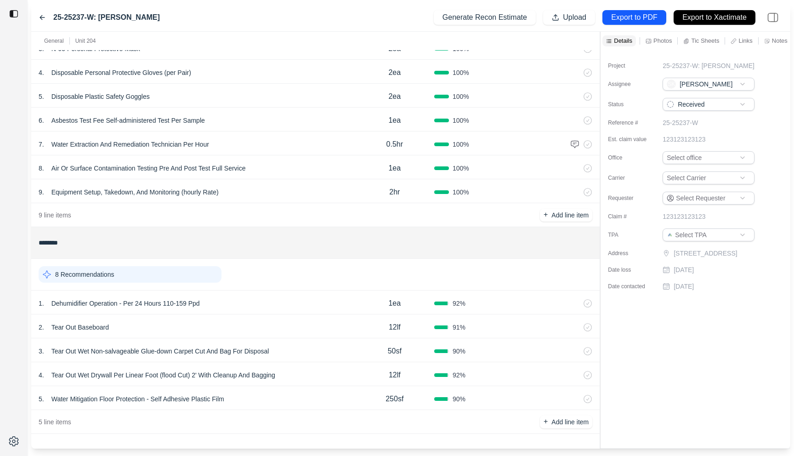
click at [300, 293] on div "1 . Dehumidifier Operation - Per 24 Hours 110-159 Ppd 1ea 92 %" at bounding box center [315, 303] width 569 height 24
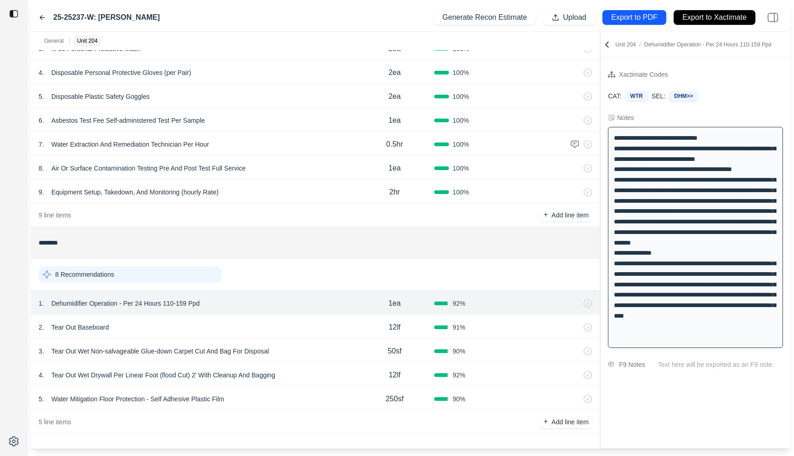
click at [298, 324] on div "2 . Tear Out Baseboard" at bounding box center [197, 327] width 317 height 13
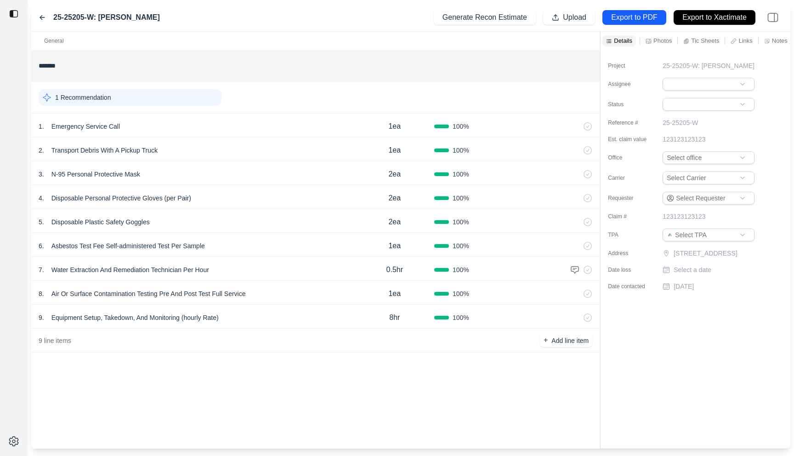
click at [284, 246] on div "6 . Asbestos Test Fee Self-administered Test Per Sample" at bounding box center [197, 245] width 317 height 13
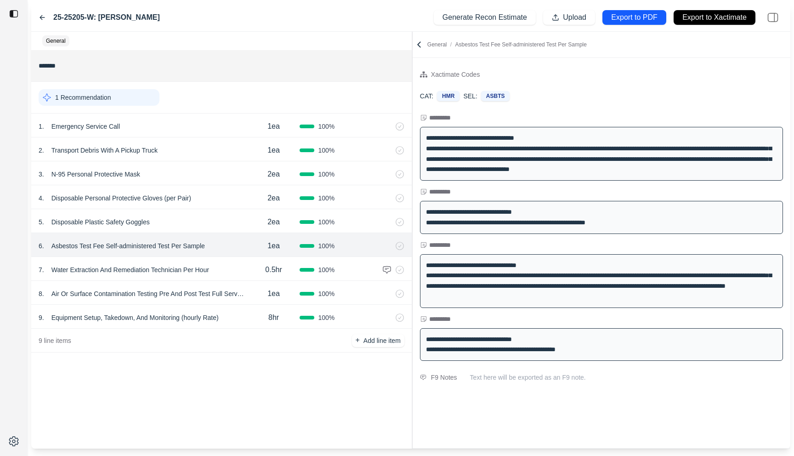
click at [413, 92] on div "**********" at bounding box center [410, 240] width 759 height 417
click at [41, 16] on icon at bounding box center [42, 18] width 5 height 4
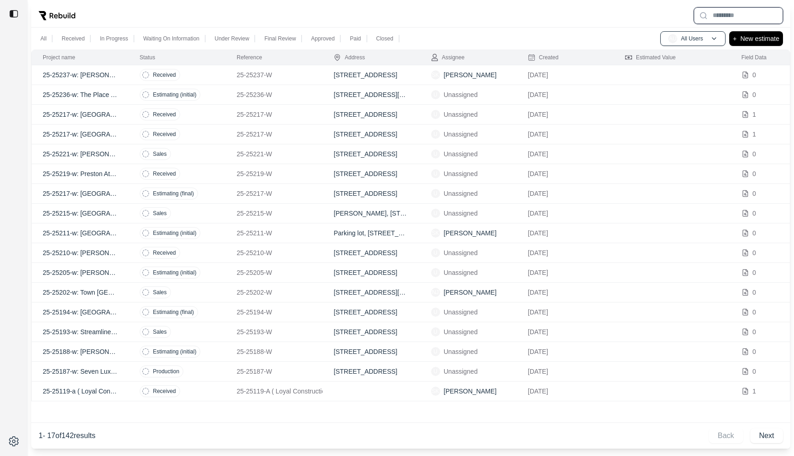
click at [723, 17] on input "text" at bounding box center [738, 15] width 89 height 17
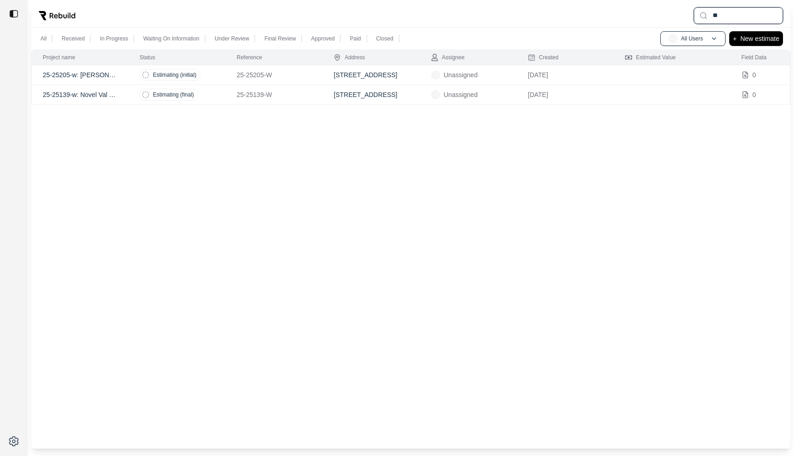
type input "*"
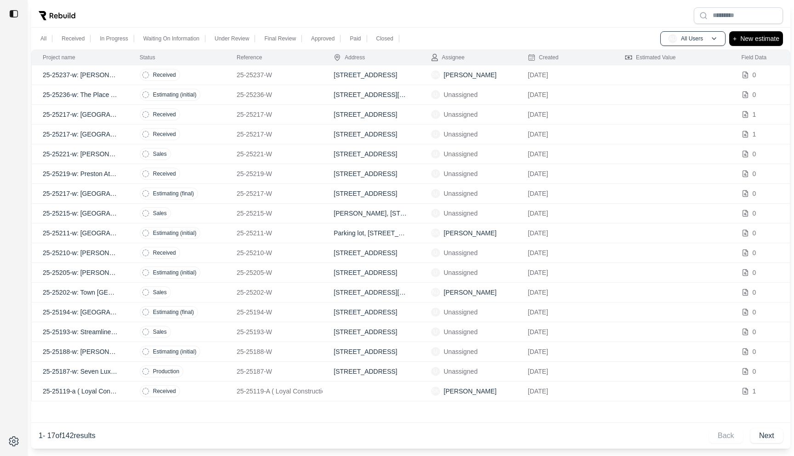
click at [578, 20] on div at bounding box center [410, 16] width 759 height 24
click at [206, 80] on td "Received" at bounding box center [177, 75] width 97 height 20
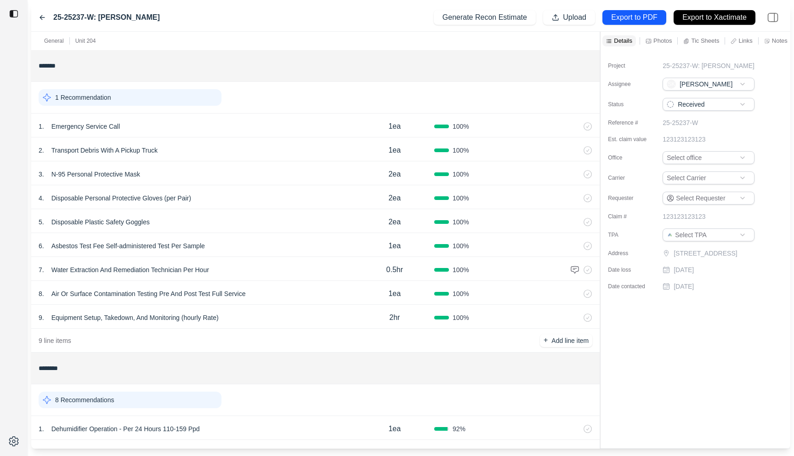
scroll to position [125, 0]
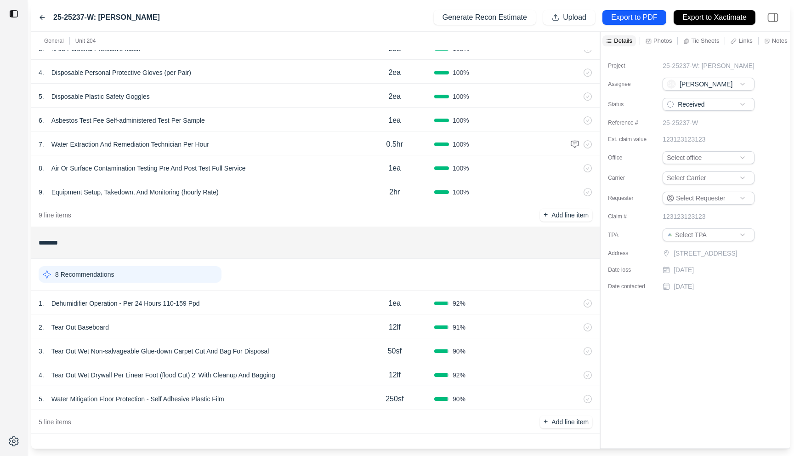
click at [262, 295] on div "1 . Dehumidifier Operation - Per 24 Hours 110-159 Ppd 1ea 92 %" at bounding box center [315, 303] width 569 height 24
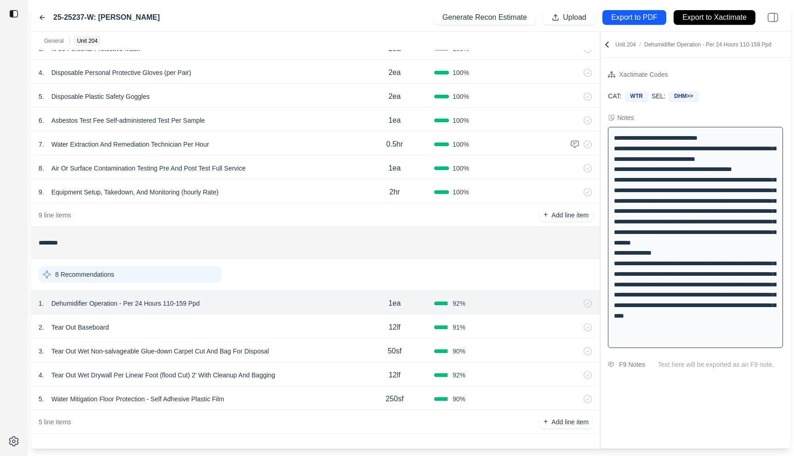
click at [41, 19] on icon at bounding box center [42, 18] width 5 height 4
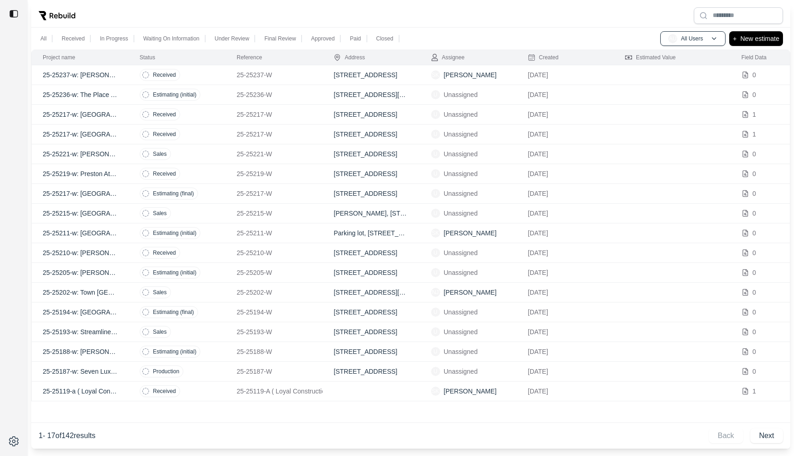
click at [217, 178] on td "Received" at bounding box center [177, 174] width 97 height 20
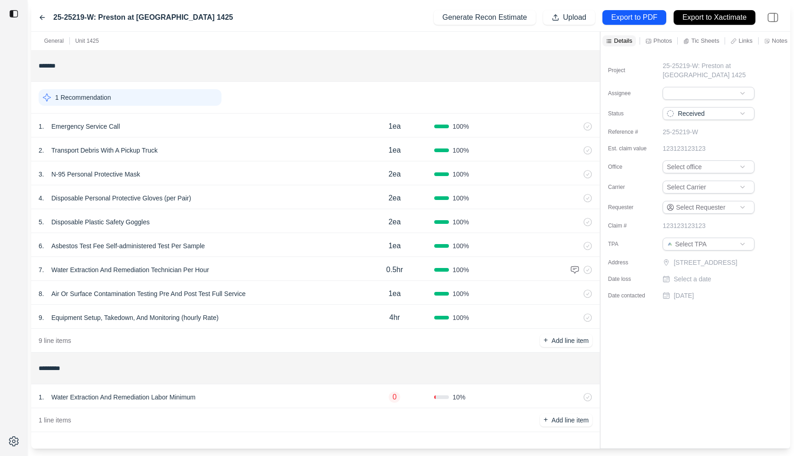
click at [41, 15] on icon at bounding box center [42, 17] width 7 height 7
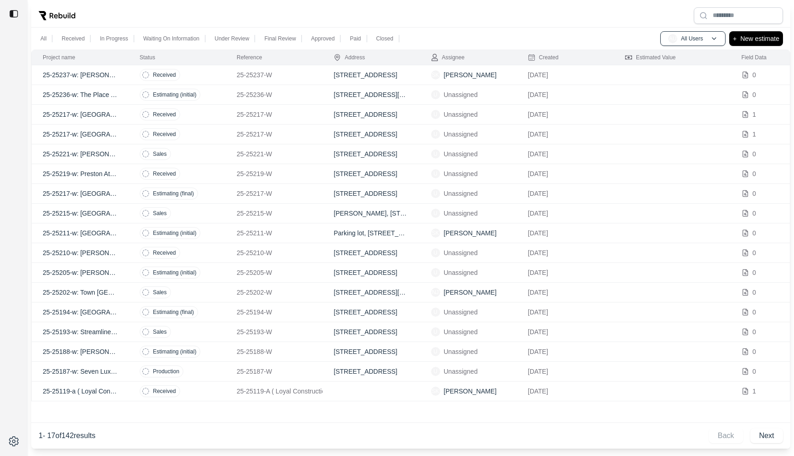
click at [224, 231] on td "Estimating (initial)" at bounding box center [177, 233] width 97 height 20
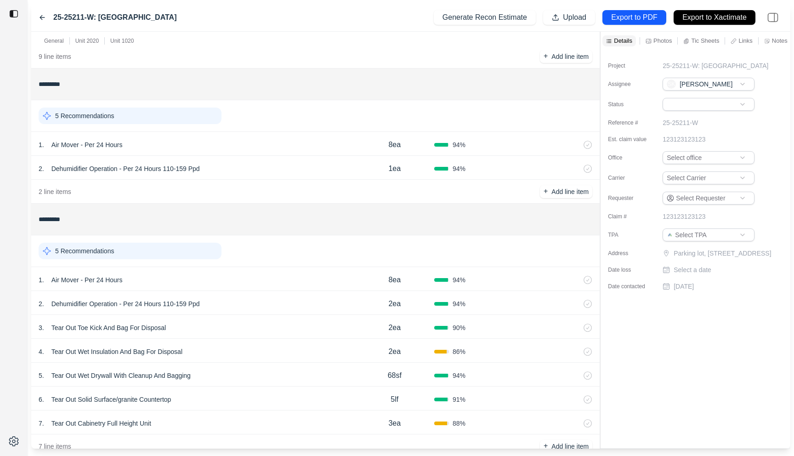
scroll to position [308, 0]
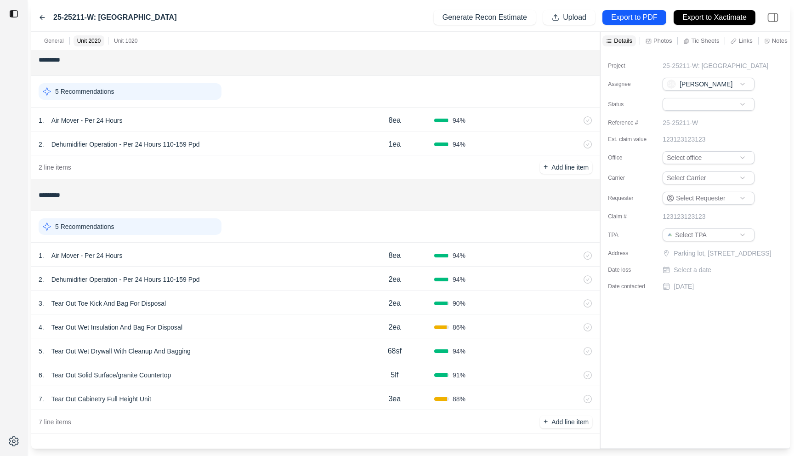
click at [231, 259] on div "1 . Air Mover - Per 24 Hours" at bounding box center [197, 255] width 317 height 13
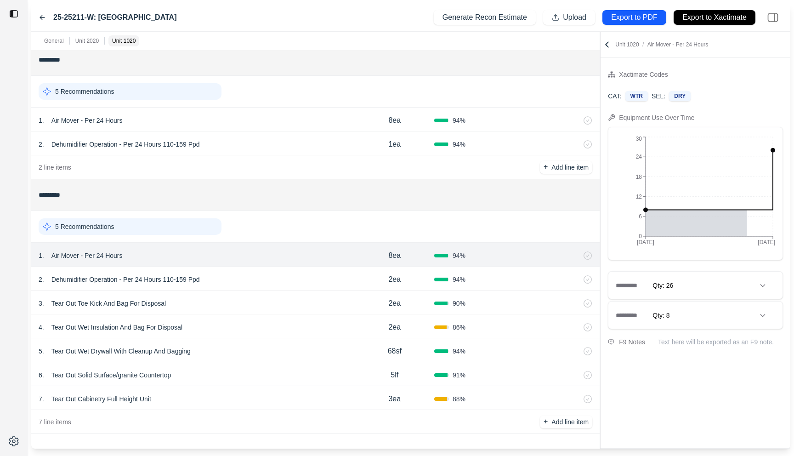
click at [281, 329] on div "4 . Tear Out Wet Insulation And Bag For Disposal" at bounding box center [197, 327] width 317 height 13
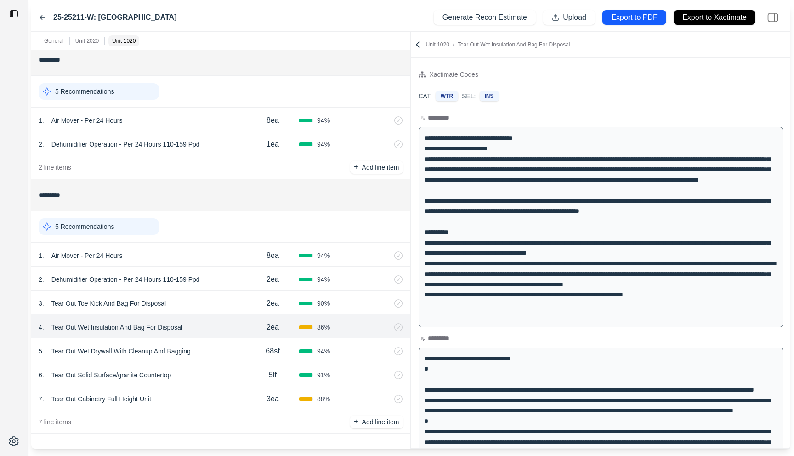
click at [387, 104] on div "General Unit 2020 Unit 1020 ******* 1 Recommendation 1 . Emergency Service Call…" at bounding box center [410, 240] width 759 height 417
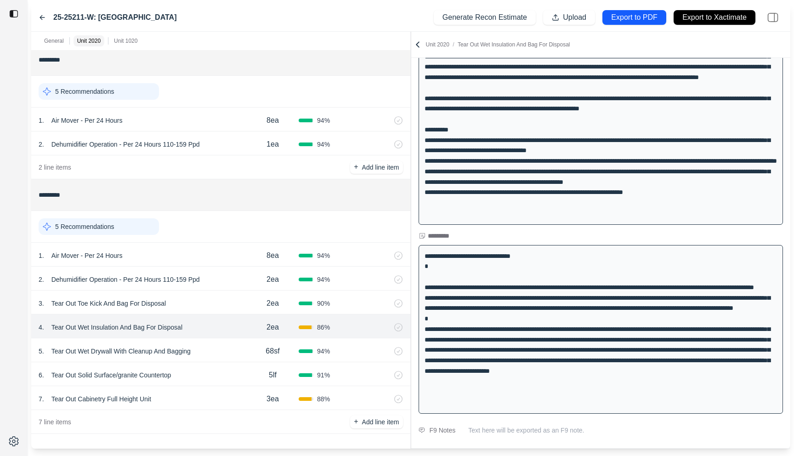
click at [40, 18] on icon at bounding box center [42, 18] width 5 height 4
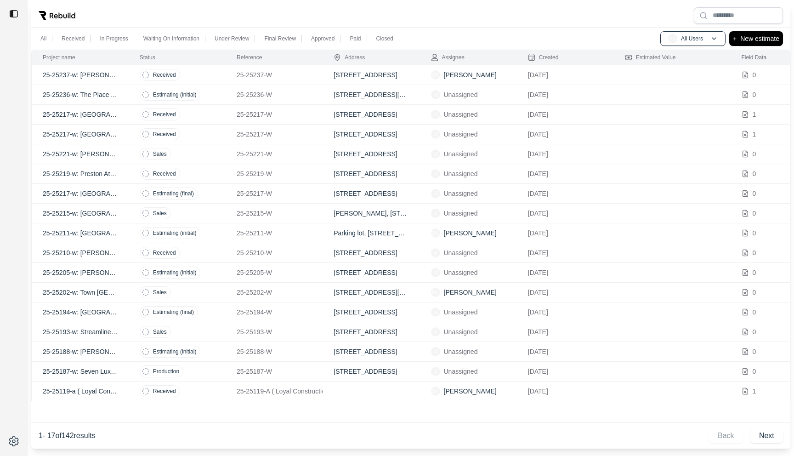
click at [202, 73] on td "Received" at bounding box center [177, 75] width 97 height 20
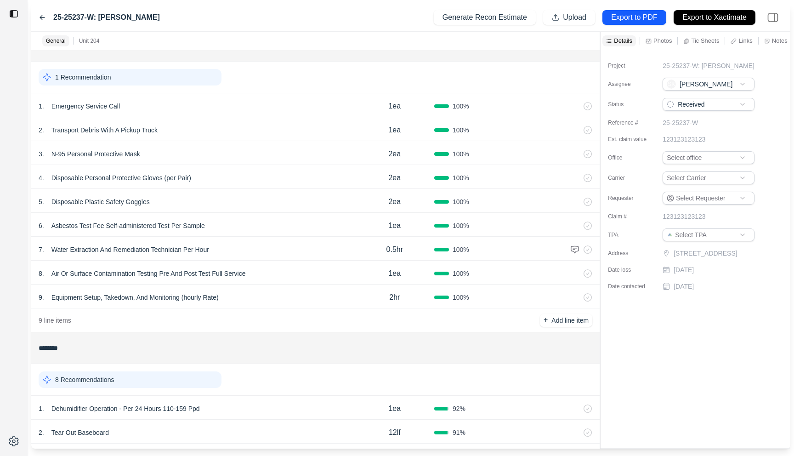
scroll to position [125, 0]
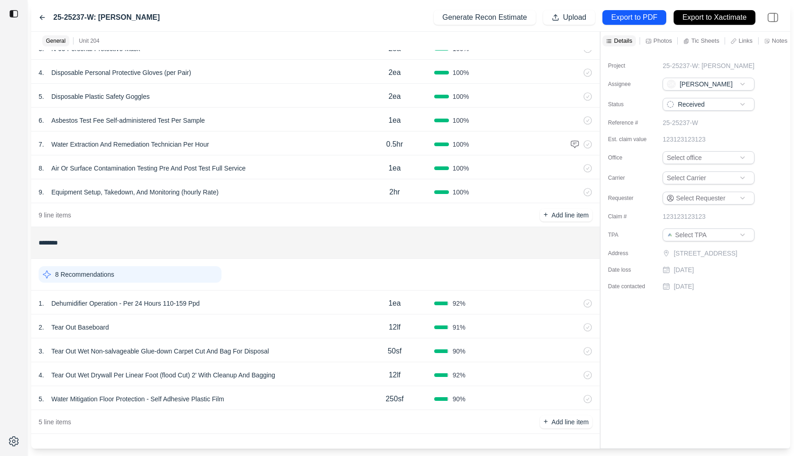
click at [273, 295] on div "1 . Dehumidifier Operation - Per 24 Hours 110-159 Ppd 1ea 92 %" at bounding box center [315, 303] width 569 height 24
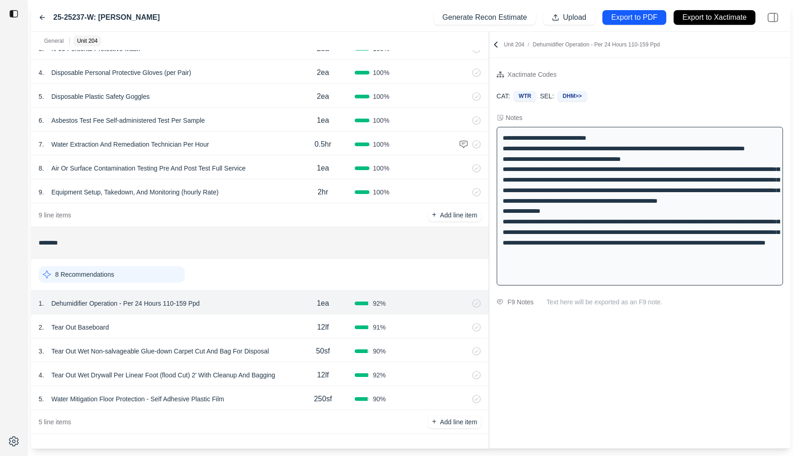
click at [487, 116] on div "General Unit 204 ******* 1 Recommendation 1 . Emergency Service Call 1ea 100 % …" at bounding box center [410, 240] width 759 height 417
click at [41, 16] on icon at bounding box center [42, 18] width 5 height 4
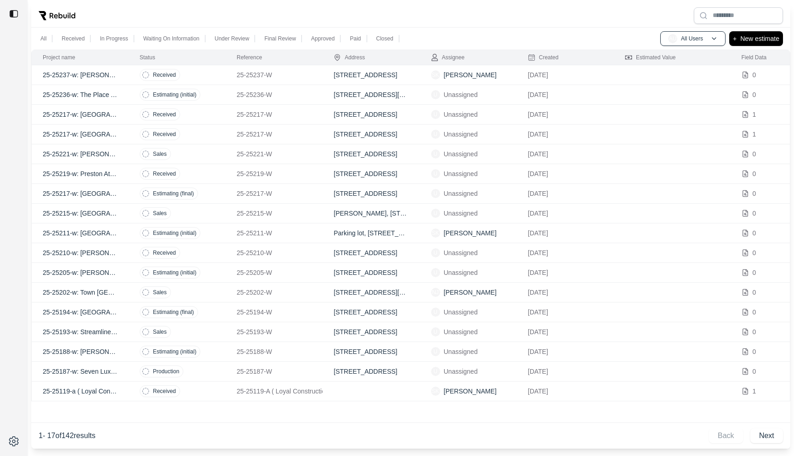
click at [213, 93] on td "Estimating (initial)" at bounding box center [177, 95] width 97 height 20
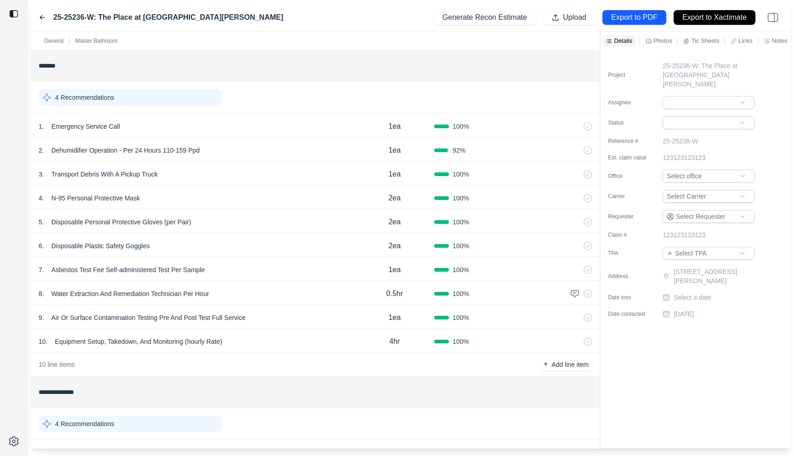
scroll to position [173, 0]
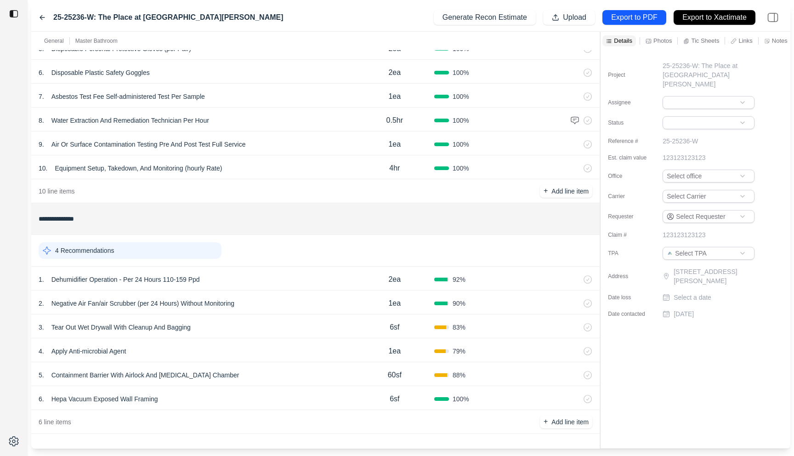
click at [261, 389] on div "6 . Hepa Vacuum Exposed Wall Framing 6sf 100 %" at bounding box center [315, 398] width 569 height 24
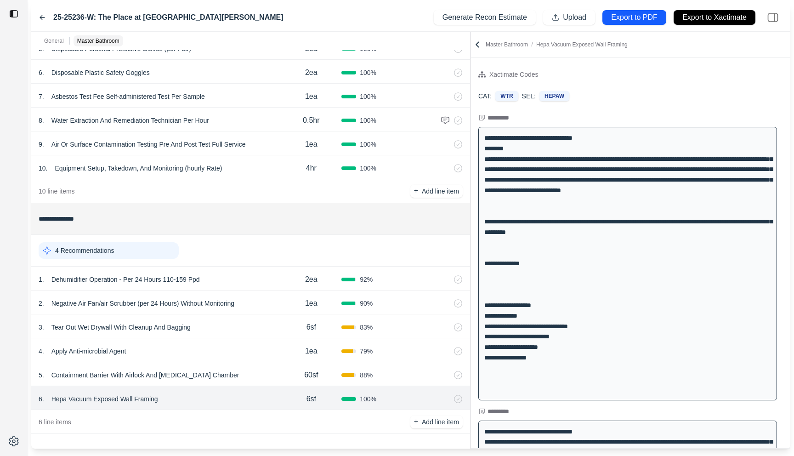
click at [428, 115] on div "**********" at bounding box center [410, 240] width 759 height 417
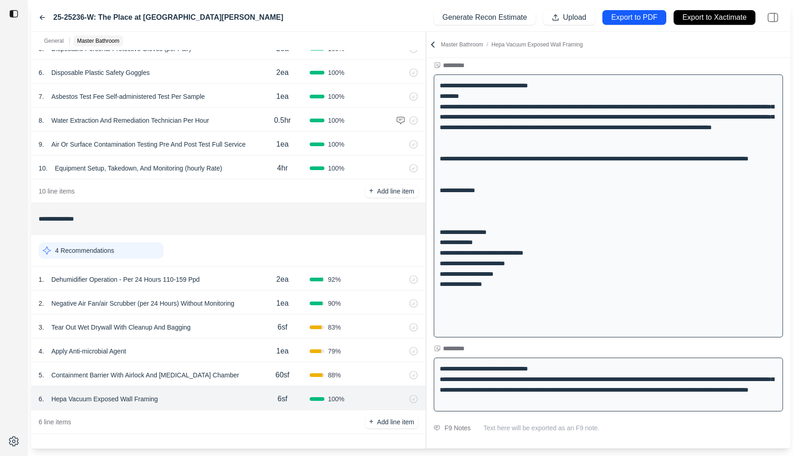
scroll to position [52, 0]
drag, startPoint x: 53, startPoint y: 18, endPoint x: 93, endPoint y: 19, distance: 40.0
click at [93, 19] on div "25-25236-W: The Place at [GEOGRAPHIC_DATA][PERSON_NAME]" at bounding box center [161, 17] width 245 height 11
copy label "25-25236-W"
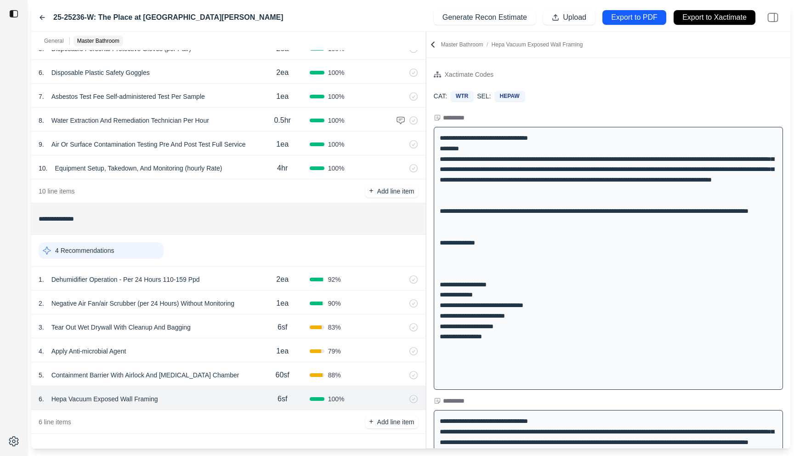
click at [434, 46] on icon at bounding box center [432, 44] width 9 height 9
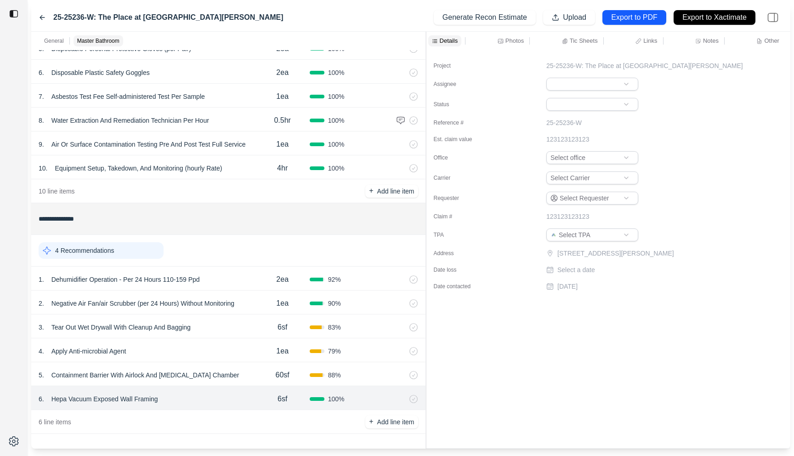
click at [618, 83] on html "**********" at bounding box center [397, 228] width 794 height 456
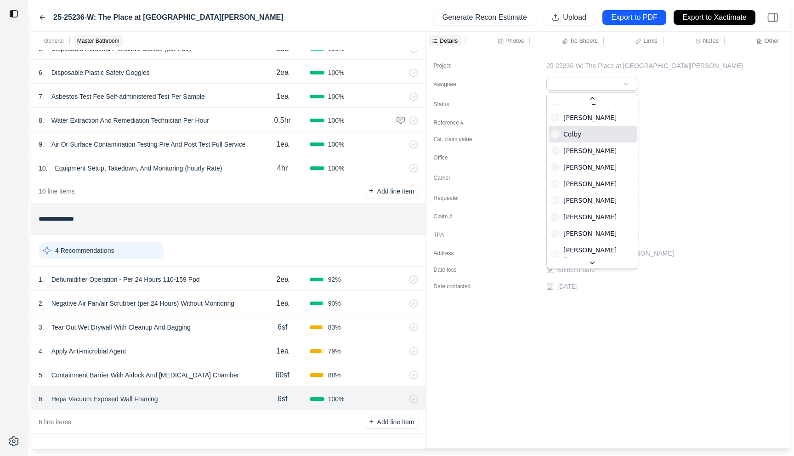
scroll to position [141, 0]
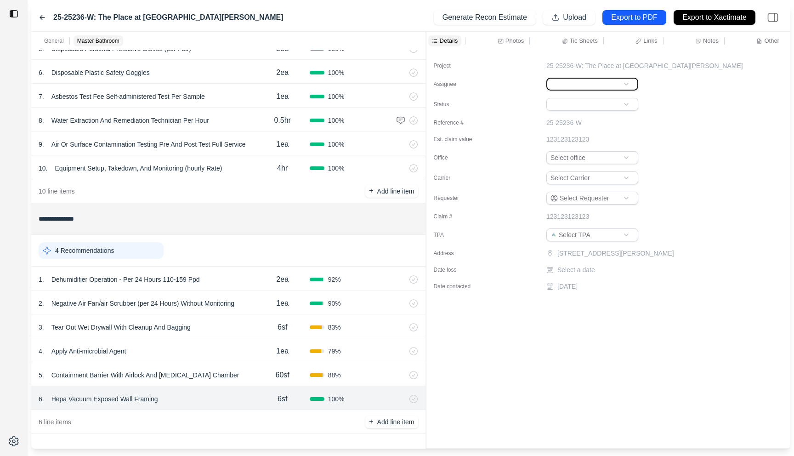
click at [555, 388] on html "**********" at bounding box center [397, 228] width 794 height 456
